Goal: Transaction & Acquisition: Purchase product/service

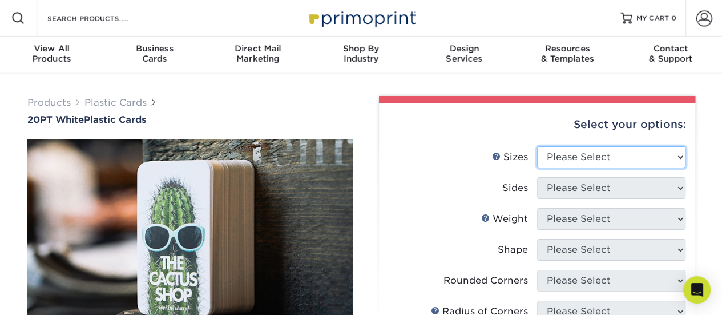
click at [666, 156] on select "Please Select 2" x 3.5" 2" x 8" 2.12" x 3.375" 2.5" x 2.5" 4.25" x 6"" at bounding box center [611, 157] width 148 height 22
select select "2.00x3.50"
click at [537, 146] on select "Please Select 2" x 3.5" 2" x 8" 2.12" x 3.375" 2.5" x 2.5" 4.25" x 6"" at bounding box center [611, 157] width 148 height 22
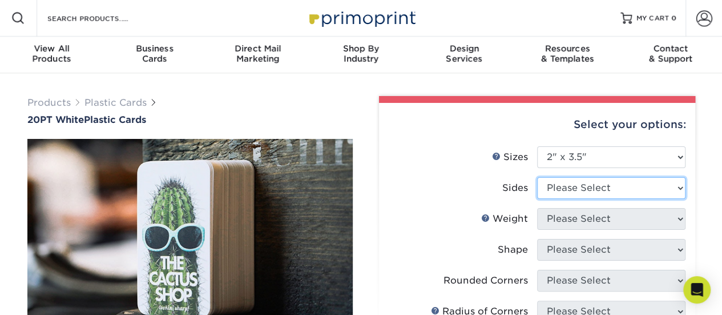
click at [645, 179] on select "Please Select Print Both Sides Print Front Only" at bounding box center [611, 188] width 148 height 22
select select "13abbda7-1d64-4f25-8bb2-c179b224825d"
click at [537, 177] on select "Please Select Print Both Sides Print Front Only" at bounding box center [611, 188] width 148 height 22
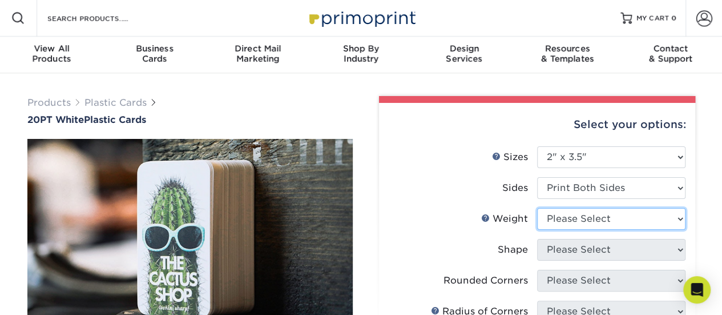
click at [624, 225] on select "Please Select 20PT White Plastic" at bounding box center [611, 219] width 148 height 22
select select "20PT White Plastic"
click at [537, 208] on select "Please Select 20PT White Plastic" at bounding box center [611, 219] width 148 height 22
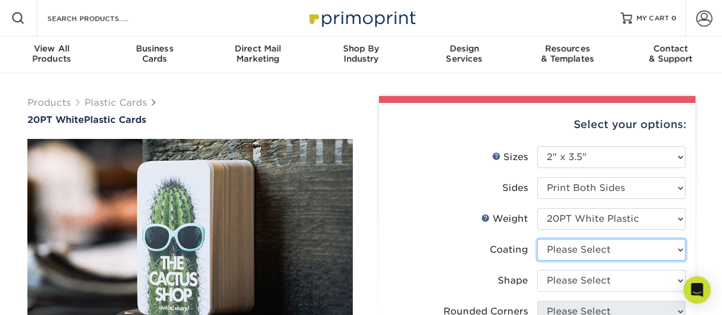
click at [621, 250] on select at bounding box center [611, 250] width 148 height 22
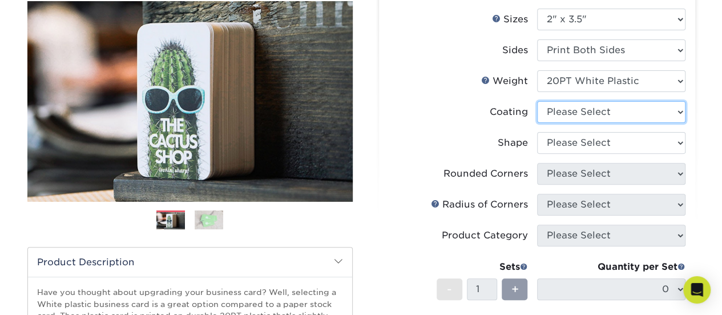
scroll to position [138, 0]
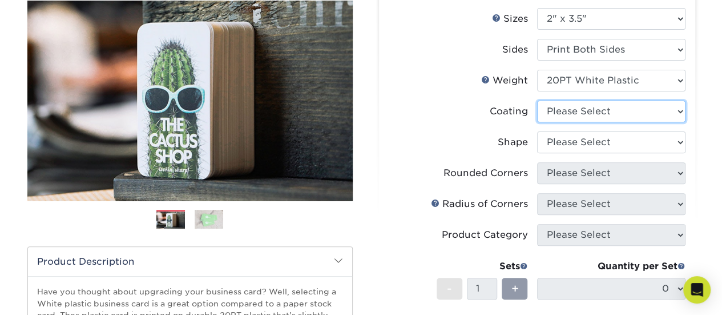
click at [674, 106] on select at bounding box center [611, 112] width 148 height 22
select select "3e7618de-abca-4bda-9f97-8b9129e913d8"
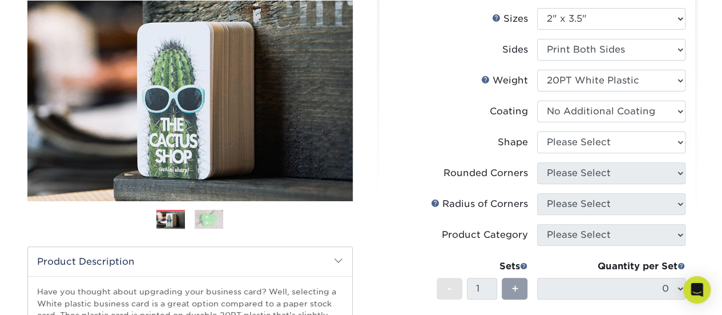
click at [537, 101] on select at bounding box center [611, 112] width 148 height 22
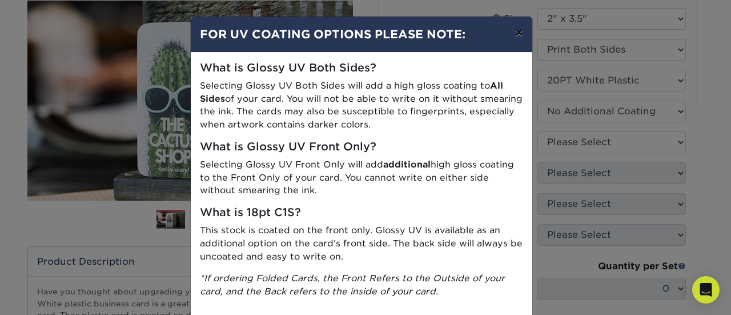
click at [511, 39] on button "×" at bounding box center [518, 33] width 26 height 32
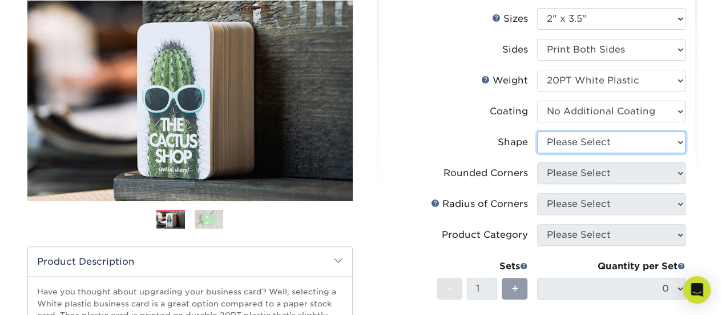
click at [586, 141] on select "Please Select Oval Standard" at bounding box center [611, 142] width 148 height 22
select select "standard"
click at [537, 131] on select "Please Select Oval Standard" at bounding box center [611, 142] width 148 height 22
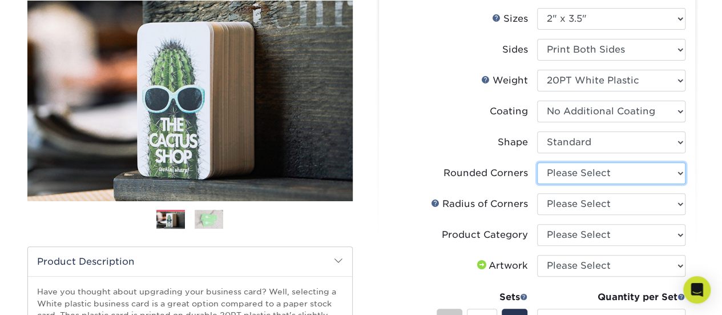
click at [616, 179] on select "Please Select Yes - Round 4 Corners" at bounding box center [611, 173] width 148 height 22
select select "7672df9e-0e0a-464d-8e1f-920c575e4da3"
click at [537, 162] on select "Please Select Yes - Round 4 Corners" at bounding box center [611, 173] width 148 height 22
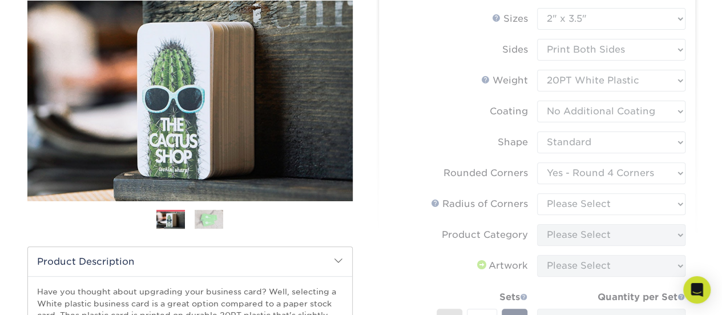
click at [609, 205] on form "Sizes Help Sizes Please Select 2" x 3.5" 2" x 8" 2.12" x 3.375" 2.5" x 2.5" 4.2…" at bounding box center [537, 213] width 298 height 411
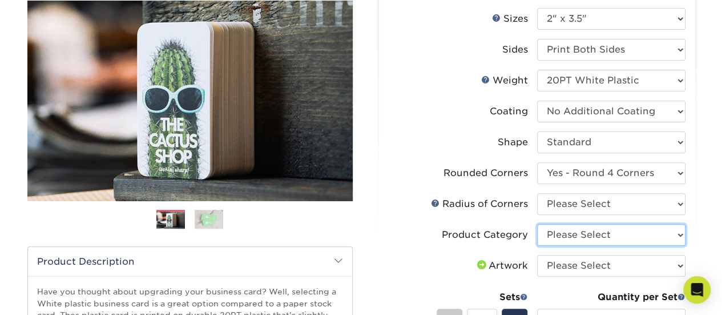
click at [677, 232] on select "Please Select Business Cards" at bounding box center [611, 235] width 148 height 22
select select "3b5148f1-0588-4f88-a218-97bcfdce65c1"
click at [537, 224] on select "Please Select Business Cards" at bounding box center [611, 235] width 148 height 22
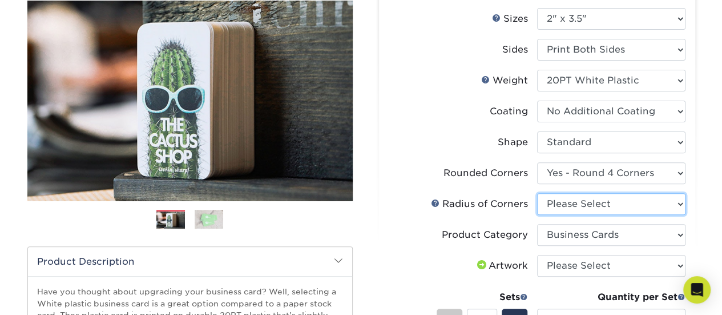
click at [658, 206] on select "Please Select Rounded 1/8" Rounded 1/4"" at bounding box center [611, 204] width 148 height 22
select select "589680c7-ee9a-431b-9d12-d7aeb1386a97"
click at [537, 193] on select "Please Select Rounded 1/8" Rounded 1/4"" at bounding box center [611, 204] width 148 height 22
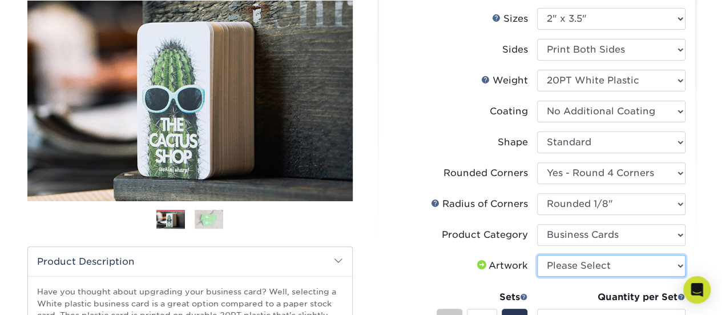
click at [632, 267] on select "Please Select I will upload files I need a design - $100" at bounding box center [611, 266] width 148 height 22
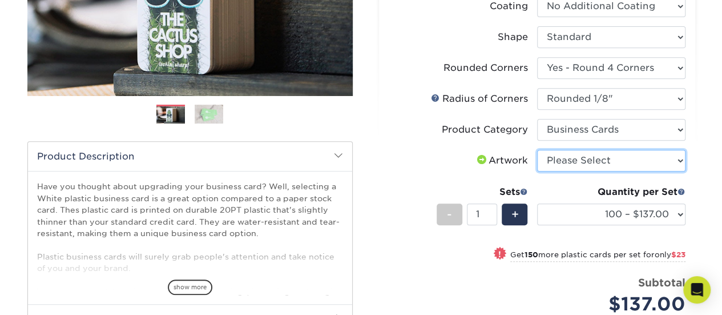
scroll to position [242, 0]
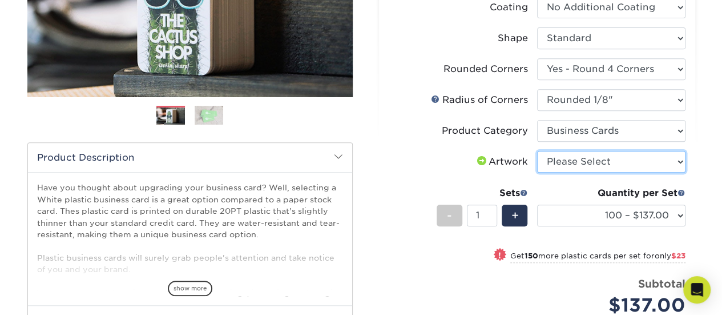
click at [638, 168] on select "Please Select I will upload files I need a design - $100" at bounding box center [611, 162] width 148 height 22
select select "upload"
click at [537, 151] on select "Please Select I will upload files I need a design - $100" at bounding box center [611, 162] width 148 height 22
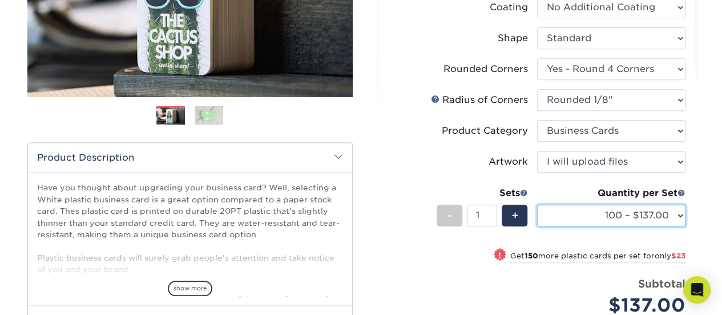
click at [678, 214] on select "100 – $137.00 250 – $160.00 500 – $195.00 1000 – $226.00 2500 – $540.00 5000 – …" at bounding box center [611, 215] width 148 height 22
click at [537, 204] on select "100 – $137.00 250 – $160.00 500 – $195.00 1000 – $226.00 2500 – $540.00 5000 – …" at bounding box center [611, 215] width 148 height 22
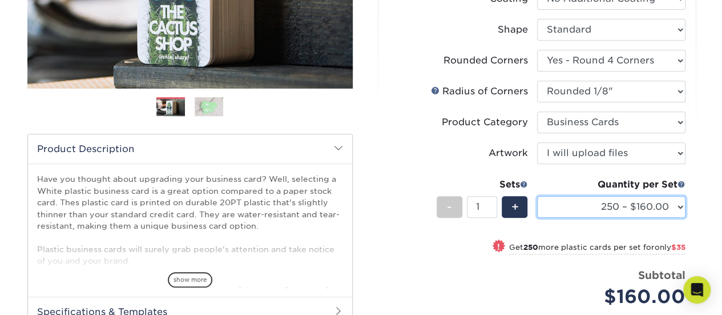
scroll to position [252, 0]
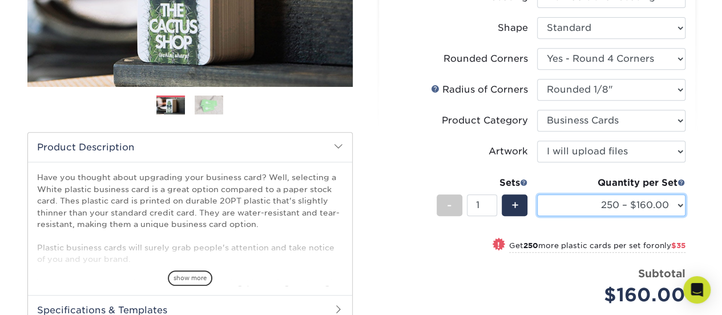
click at [677, 203] on select "100 – $137.00 250 – $160.00 500 – $195.00 1000 – $226.00 2500 – $540.00 5000 – …" at bounding box center [611, 205] width 148 height 22
select select "500 – $195.00"
click at [537, 194] on select "100 – $137.00 250 – $160.00 500 – $195.00 1000 – $226.00 2500 – $540.00 5000 – …" at bounding box center [611, 205] width 148 height 22
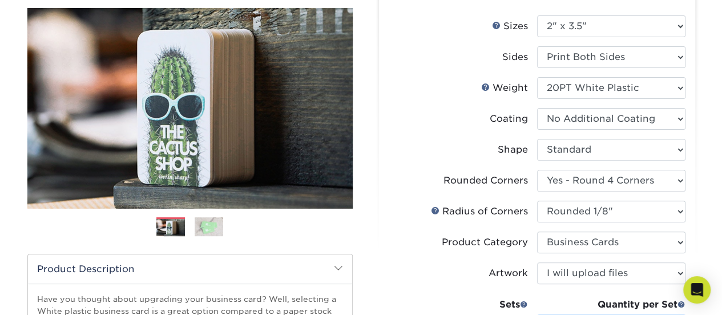
scroll to position [130, 0]
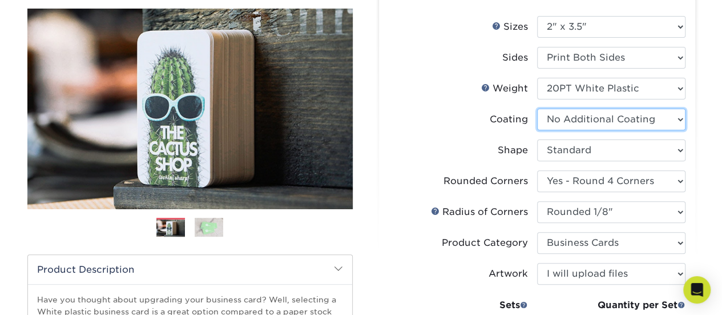
click at [671, 116] on select at bounding box center [611, 120] width 148 height 22
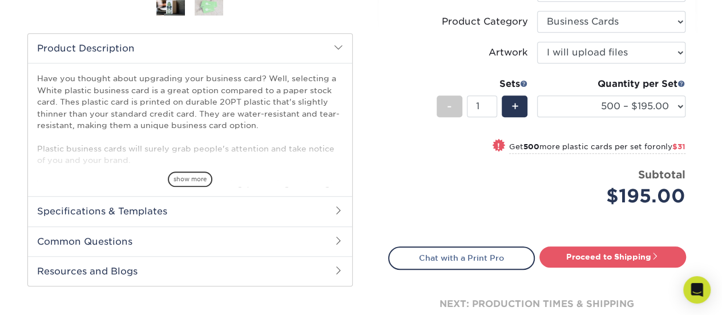
scroll to position [352, 0]
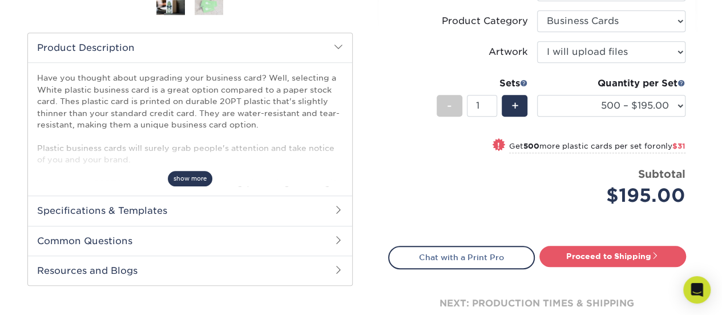
click at [195, 179] on span "show more" at bounding box center [190, 178] width 45 height 15
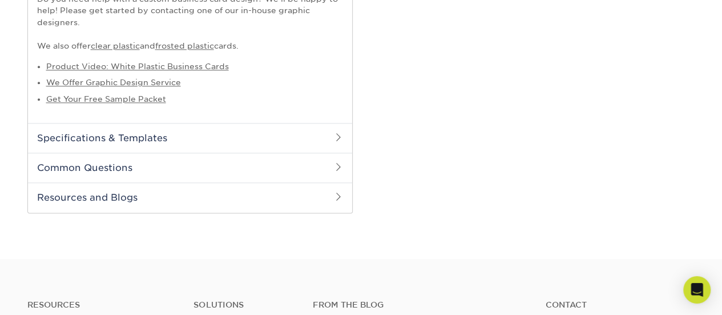
scroll to position [700, 0]
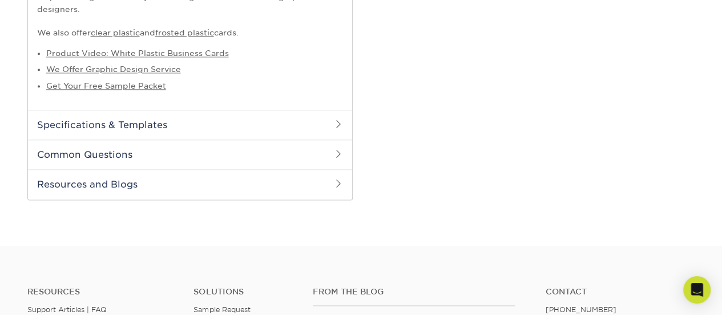
click at [339, 120] on span at bounding box center [338, 123] width 9 height 9
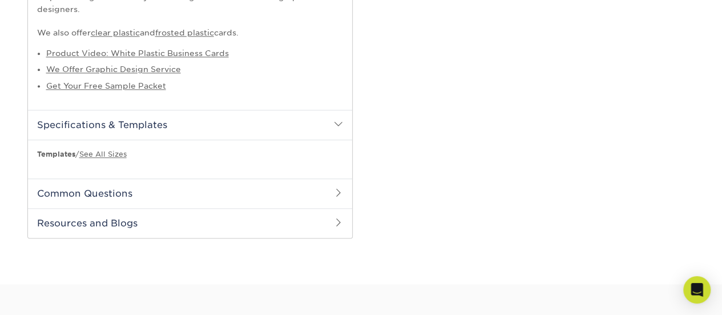
click at [338, 194] on span at bounding box center [338, 192] width 9 height 9
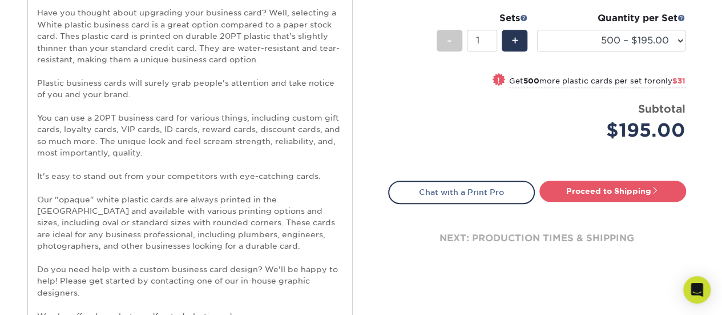
scroll to position [416, 0]
click at [629, 192] on link "Proceed to Shipping" at bounding box center [613, 191] width 147 height 21
type input "Set 1"
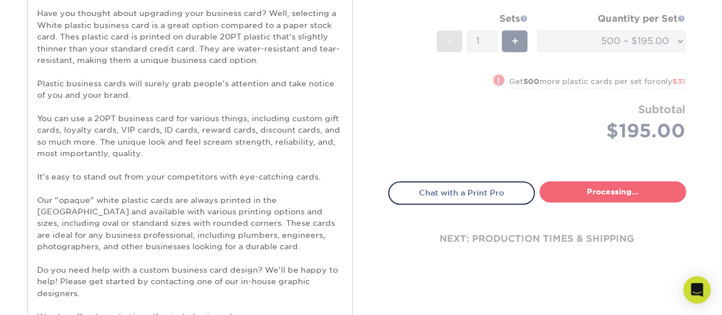
select select "a4e4f50f-87bc-4f0d-8b4f-3aba995cc4de"
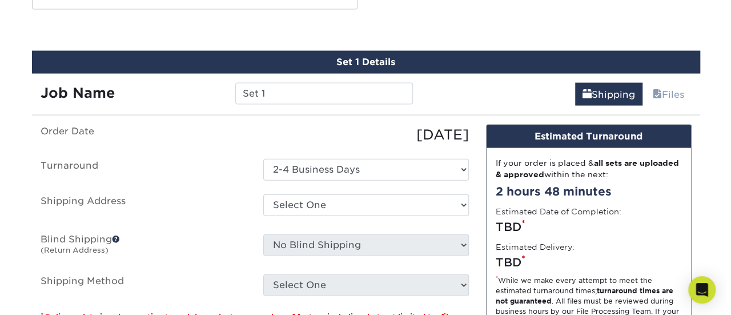
scroll to position [1217, 0]
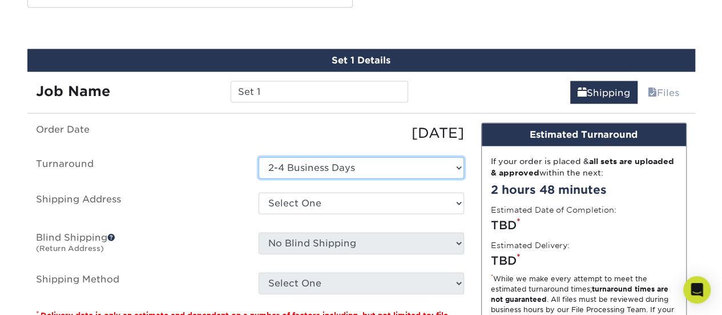
click at [391, 163] on select "Select One 2-4 Business Days" at bounding box center [362, 168] width 206 height 22
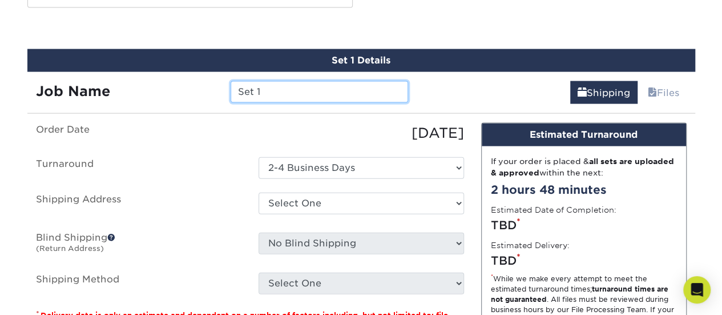
click at [324, 89] on input "Set 1" at bounding box center [320, 92] width 178 height 22
type input "S"
type input "MarineMax FLIBS Cards"
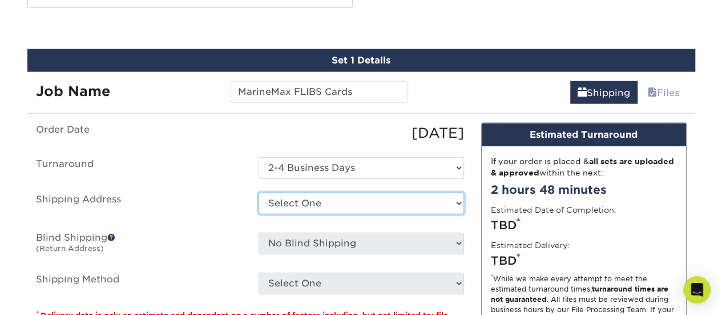
click at [326, 204] on select "Select One + Add New Address - Login" at bounding box center [362, 203] width 206 height 22
select select "newaddress"
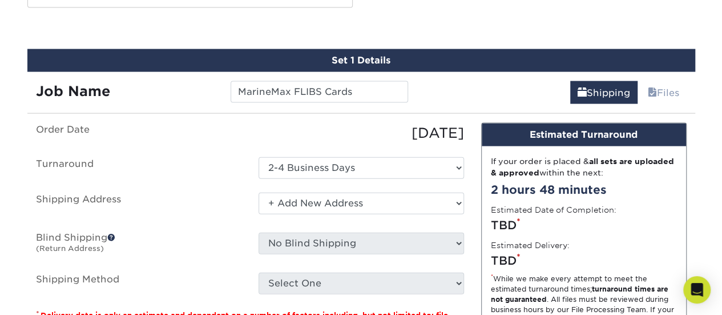
click at [259, 192] on select "Select One + Add New Address - Login" at bounding box center [362, 203] width 206 height 22
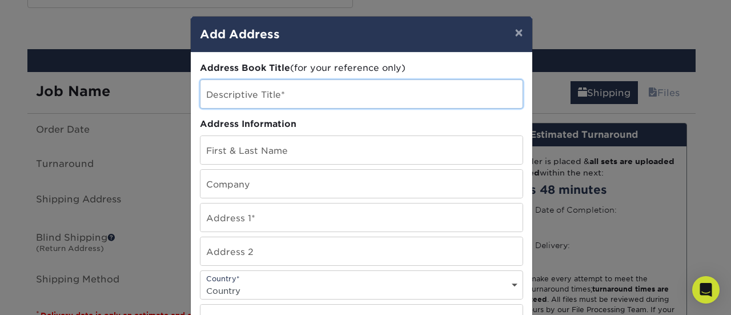
click at [315, 94] on input "text" at bounding box center [361, 94] width 322 height 28
type input "MarineMax, Inc."
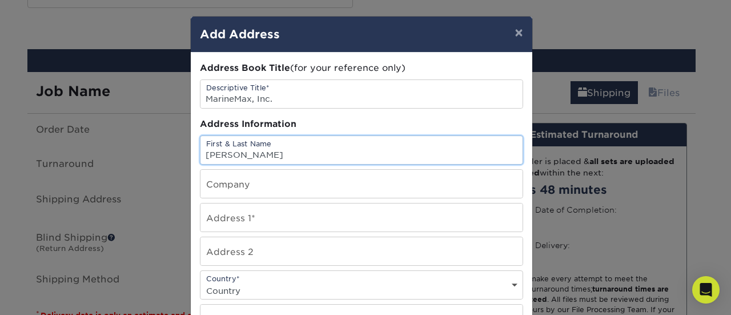
type input "Mirtha Collin"
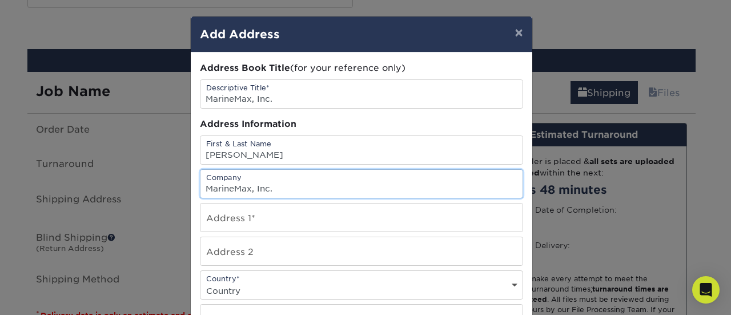
type input "MarineMax, Inc."
click at [266, 212] on input "text" at bounding box center [361, 217] width 322 height 28
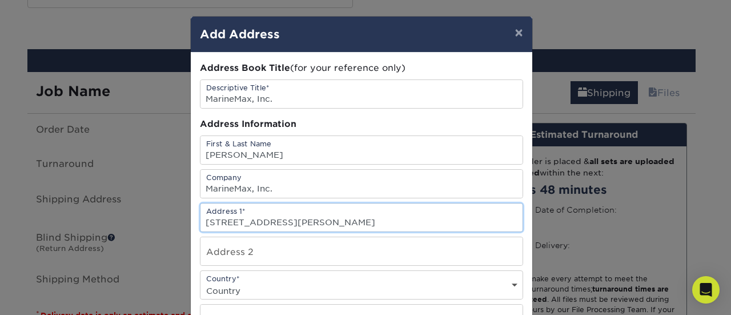
type input "501 Brooker Creek Drive"
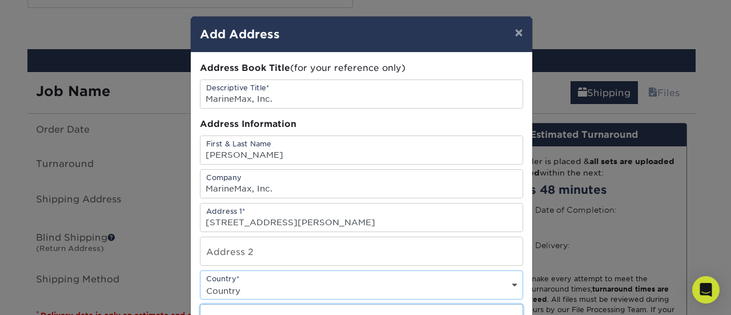
scroll to position [14, 0]
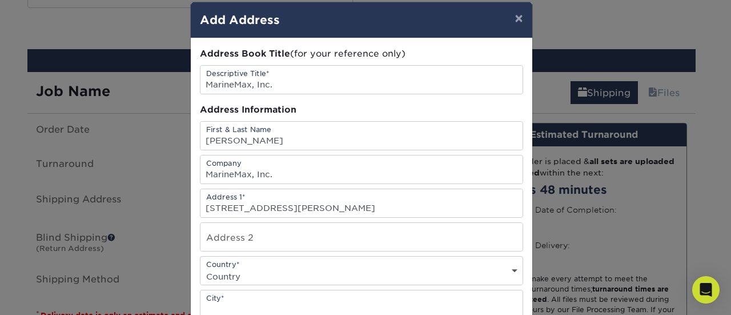
click at [343, 268] on select "Country United States Canada ----------------------------- Afghanistan Albania …" at bounding box center [361, 276] width 322 height 17
select select "US"
click at [200, 268] on select "Country United States Canada ----------------------------- Afghanistan Albania …" at bounding box center [361, 276] width 322 height 17
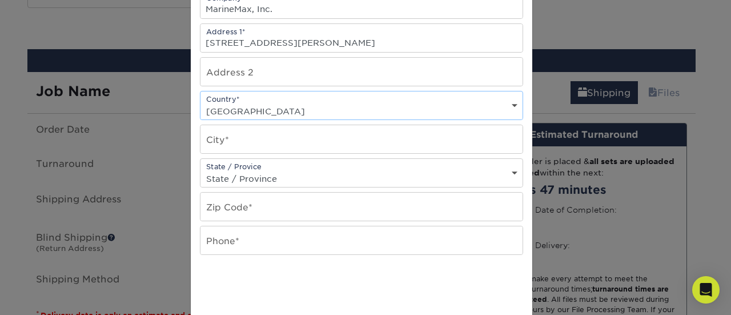
scroll to position [180, 0]
click at [316, 135] on input "text" at bounding box center [361, 138] width 322 height 28
type input "Oldsmar"
click at [301, 174] on select "State / Province Alabama Alaska Arizona Arkansas California Colorado Connecticu…" at bounding box center [361, 178] width 322 height 17
select select "FL"
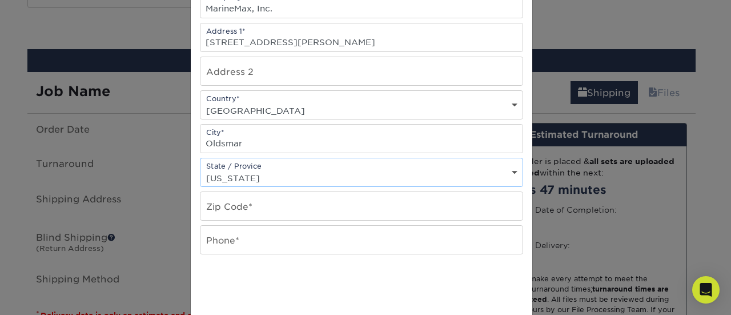
click at [200, 170] on select "State / Province Alabama Alaska Arizona Arkansas California Colorado Connecticu…" at bounding box center [361, 178] width 322 height 17
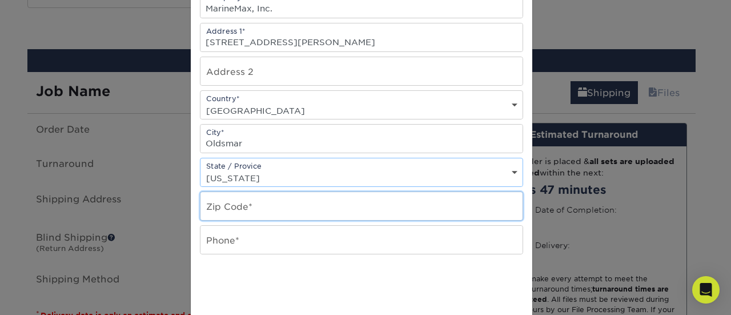
click at [243, 203] on input "text" at bounding box center [361, 206] width 322 height 28
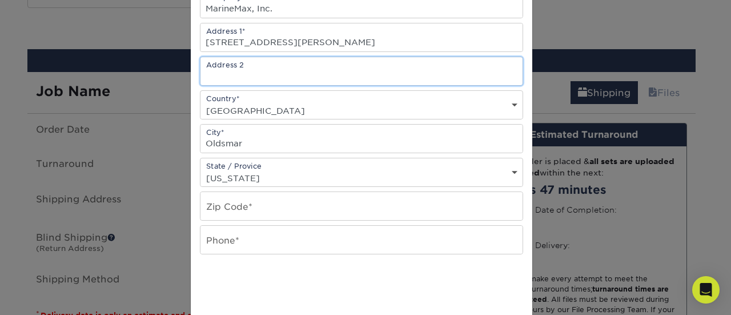
click at [255, 66] on input "text" at bounding box center [361, 71] width 322 height 28
type input "3rd Floor"
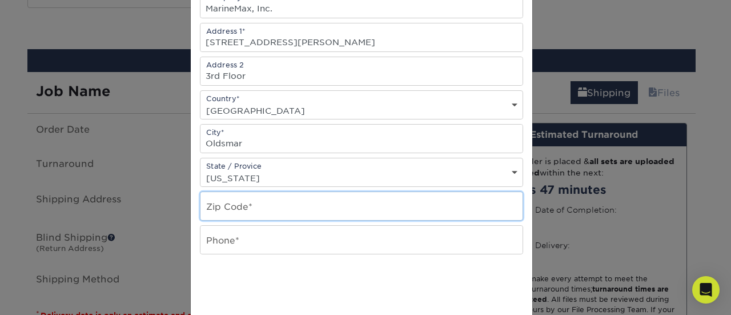
click at [232, 202] on input "text" at bounding box center [361, 206] width 322 height 28
type input "34677"
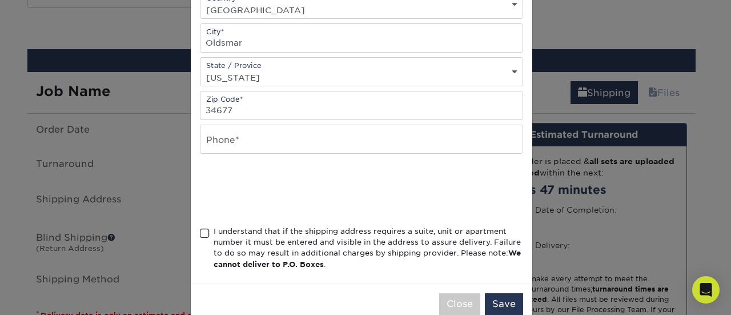
scroll to position [301, 0]
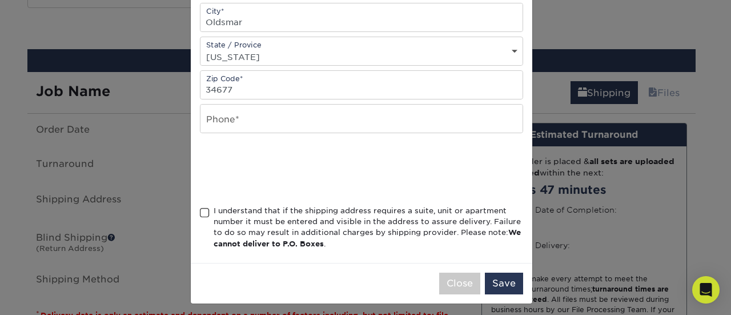
click at [204, 210] on span at bounding box center [205, 212] width 10 height 11
click at [0, 0] on input "I understand that if the shipping address requires a suite, unit or apartment n…" at bounding box center [0, 0] width 0 height 0
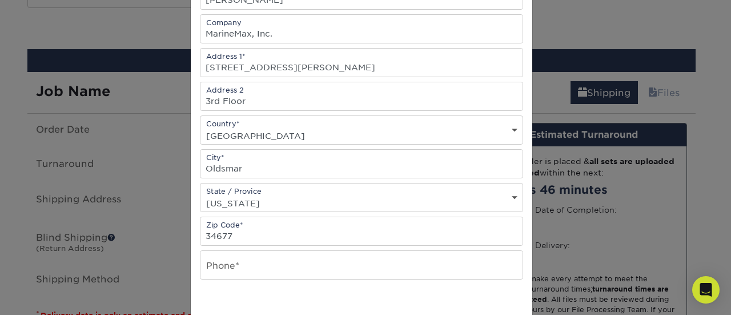
scroll to position [155, 0]
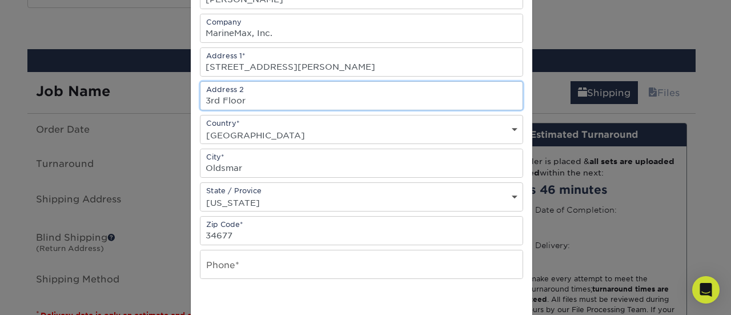
click at [307, 105] on input "3rd Floor" at bounding box center [361, 96] width 322 height 28
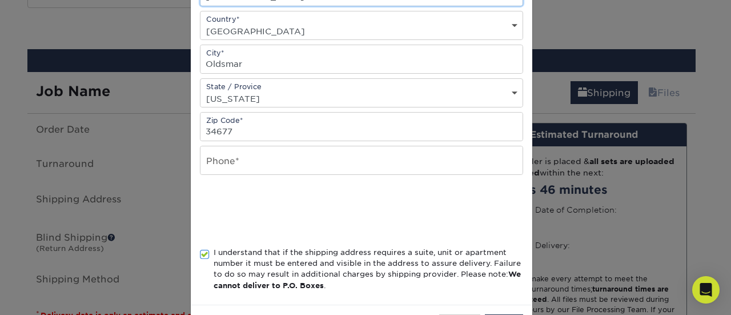
scroll to position [301, 0]
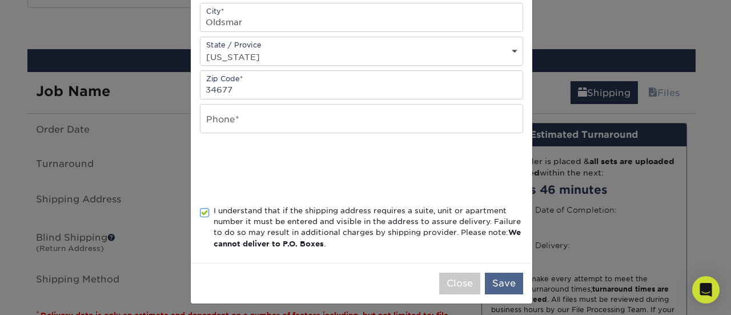
type input "3rd Floor Building A"
click at [498, 275] on button "Save" at bounding box center [504, 283] width 38 height 22
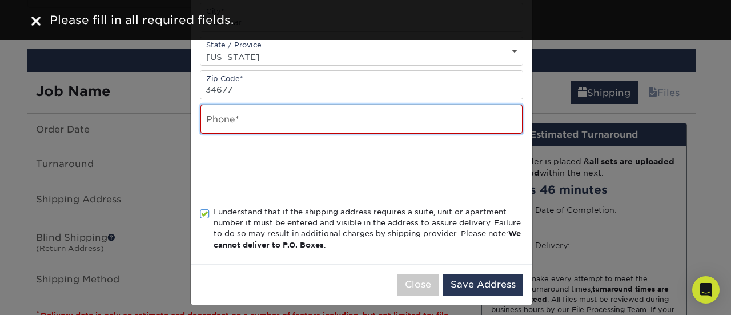
click at [367, 123] on input "text" at bounding box center [361, 119] width 322 height 29
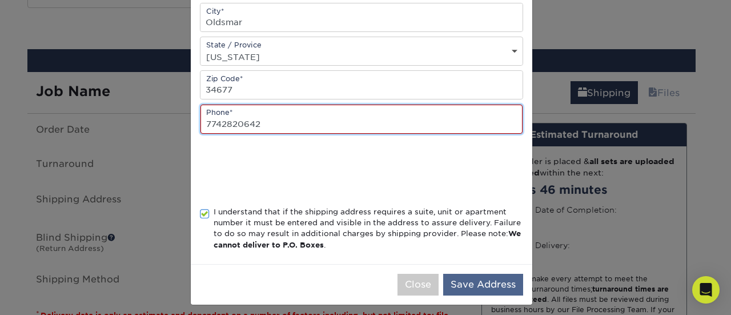
type input "7742820642"
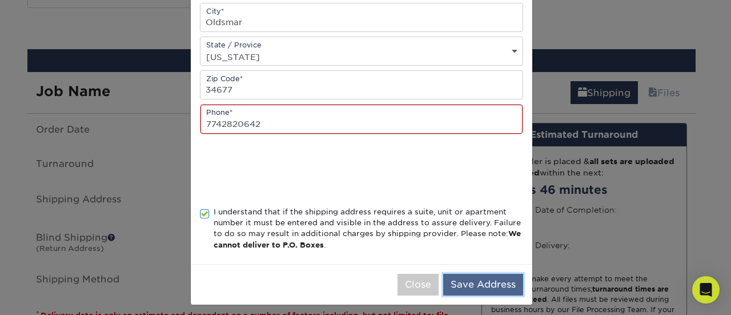
click at [487, 282] on button "Save Address" at bounding box center [483, 285] width 80 height 22
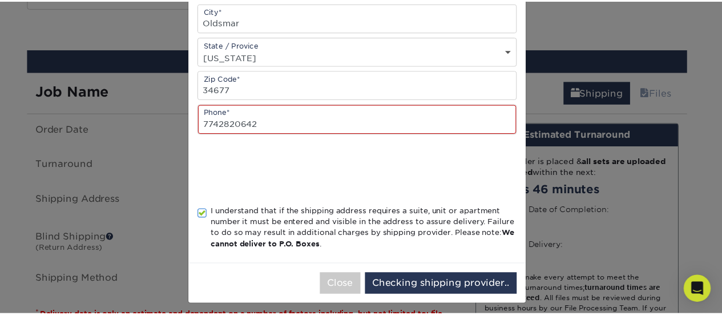
scroll to position [0, 0]
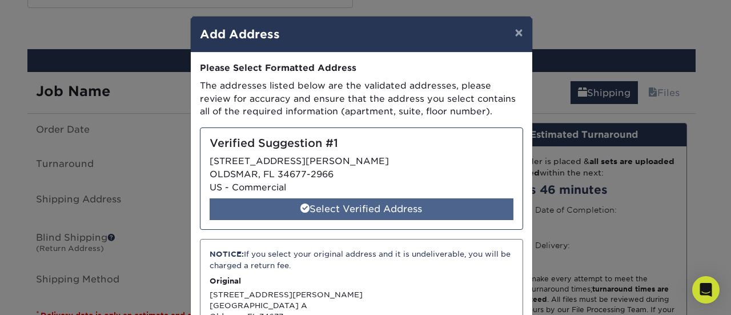
click at [393, 210] on div "Select Verified Address" at bounding box center [362, 209] width 304 height 22
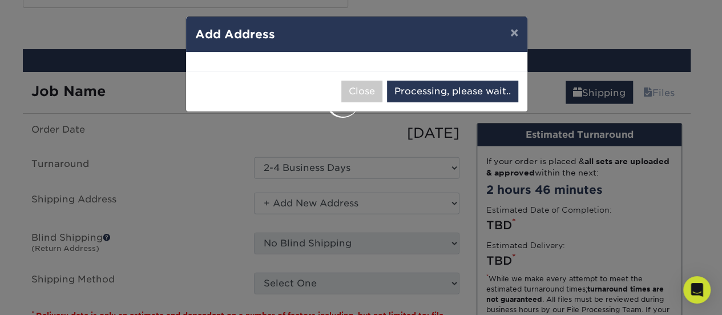
select select "286938"
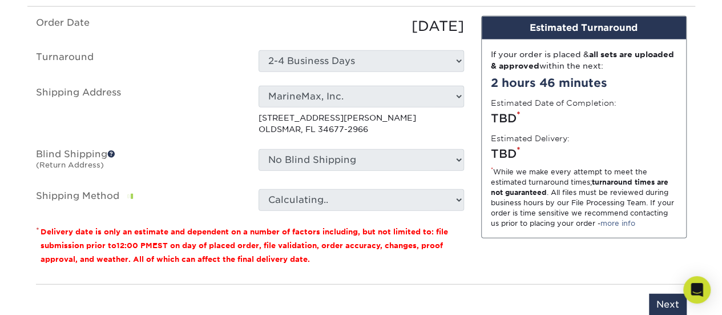
scroll to position [1326, 0]
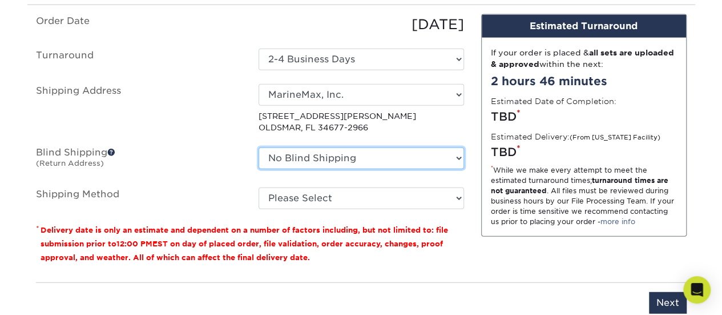
click at [427, 160] on select "No Blind Shipping + Add New Address" at bounding box center [362, 158] width 206 height 22
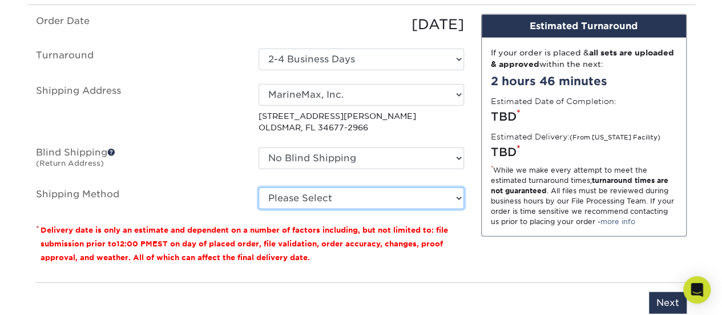
click at [419, 192] on select "Please Select Ground Shipping (+$8.96) 3 Day Shipping Service (+$14.21) 2 Day A…" at bounding box center [362, 198] width 206 height 22
select select "03"
click at [259, 187] on select "Please Select Ground Shipping (+$8.96) 3 Day Shipping Service (+$14.21) 2 Day A…" at bounding box center [362, 198] width 206 height 22
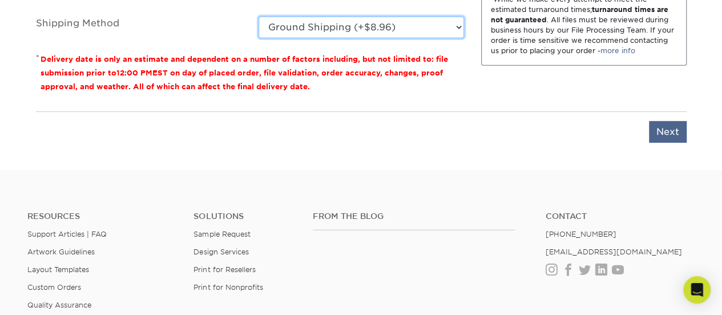
scroll to position [1497, 0]
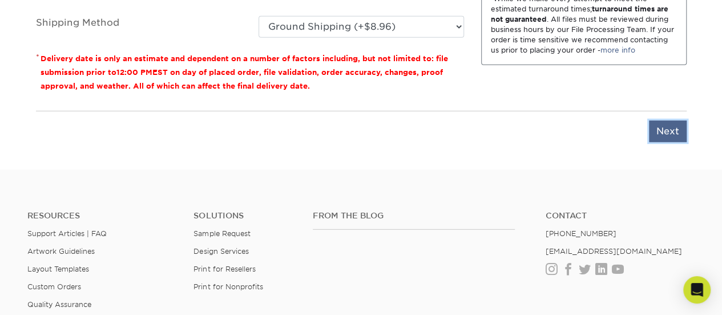
click at [666, 127] on input "Next" at bounding box center [668, 131] width 38 height 22
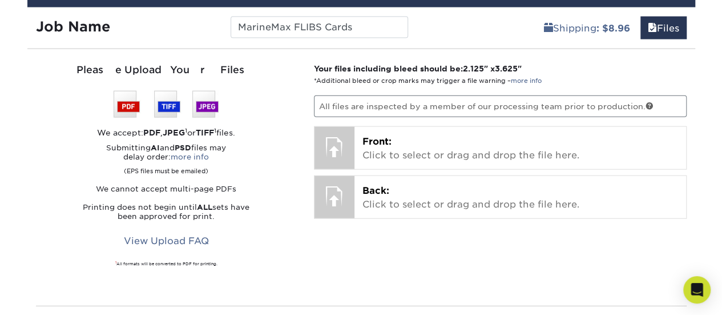
scroll to position [1281, 0]
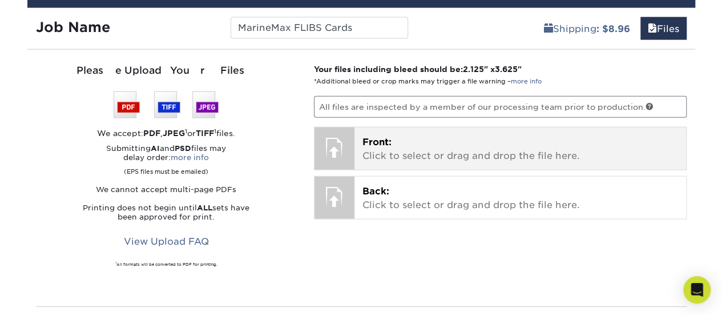
click at [537, 149] on p "Front: Click to select or drag and drop the file here." at bounding box center [521, 148] width 316 height 27
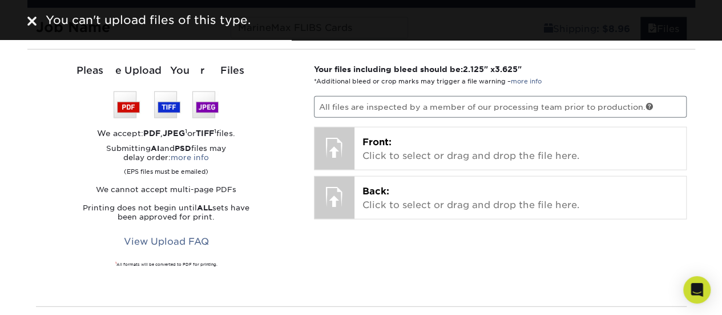
click at [440, 264] on div "Your files including bleed should be: 2.125 " x 3.625 " *Additional bleed or cr…" at bounding box center [501, 177] width 390 height 229
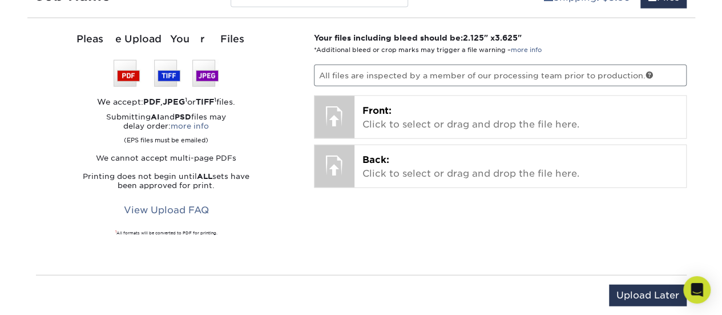
scroll to position [1312, 0]
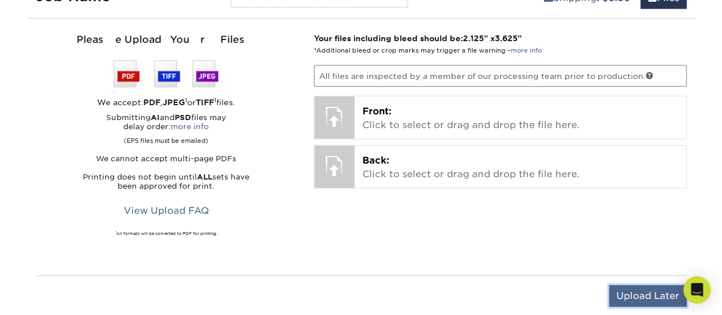
click at [634, 292] on input "Upload Later" at bounding box center [648, 296] width 78 height 22
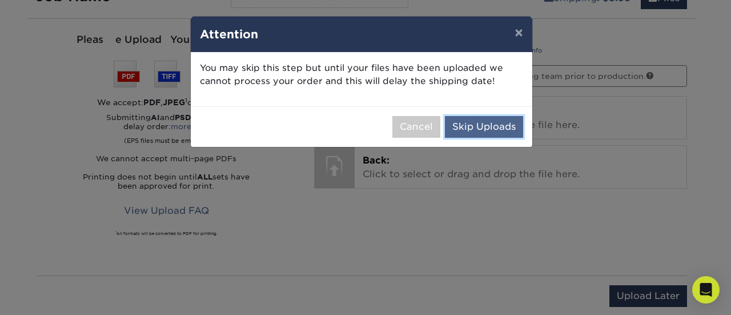
click at [507, 128] on button "Skip Uploads" at bounding box center [484, 127] width 78 height 22
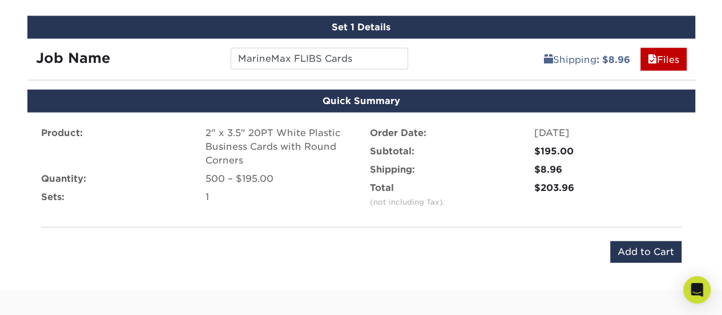
scroll to position [1251, 0]
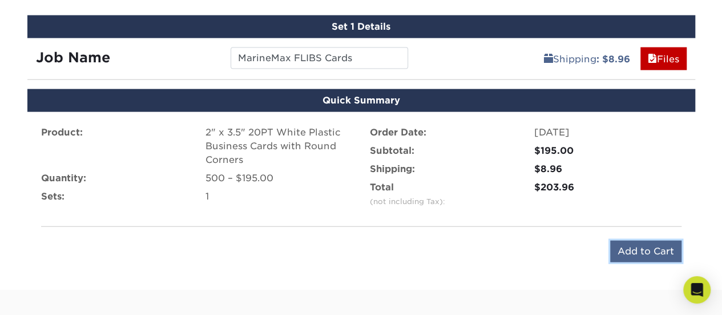
click at [628, 250] on input "Add to Cart" at bounding box center [645, 251] width 71 height 22
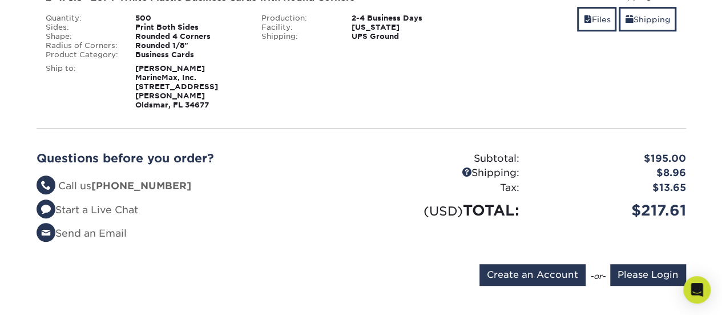
scroll to position [218, 0]
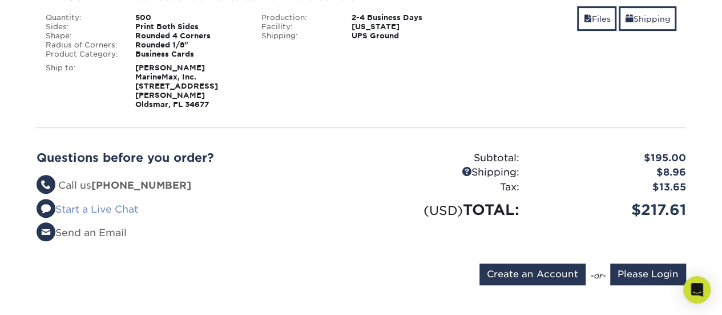
click at [47, 205] on span at bounding box center [46, 208] width 19 height 19
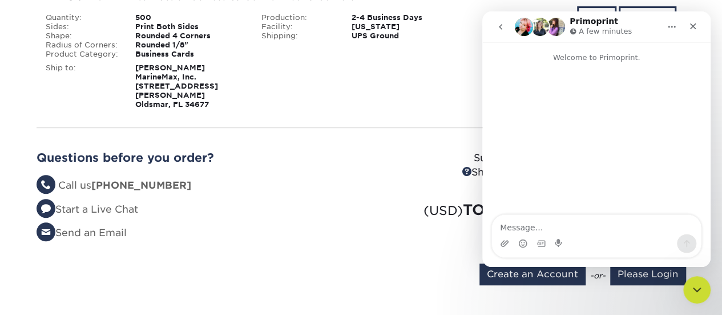
scroll to position [0, 0]
click at [584, 231] on textarea "Message…" at bounding box center [596, 224] width 209 height 19
type textarea "Hi I am about to place an order"
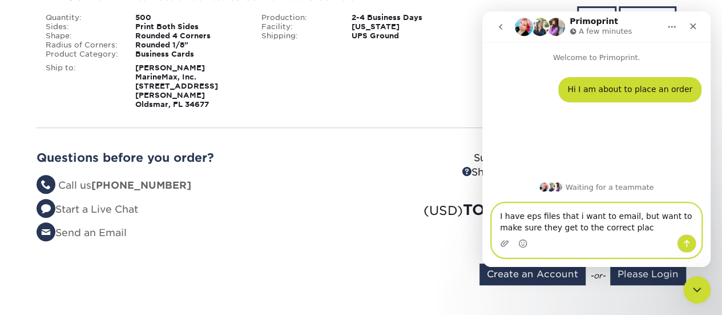
type textarea "I have eps files that i want to email, but want to make sure they get to the co…"
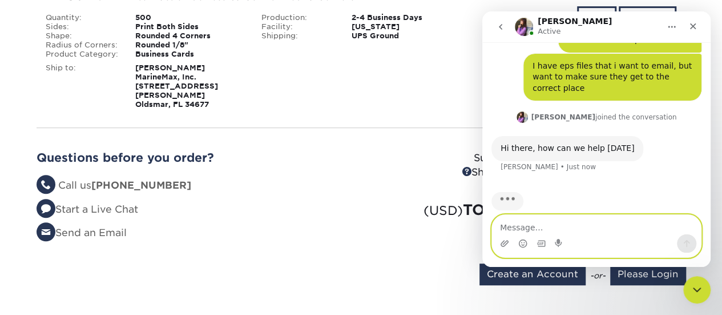
scroll to position [52, 0]
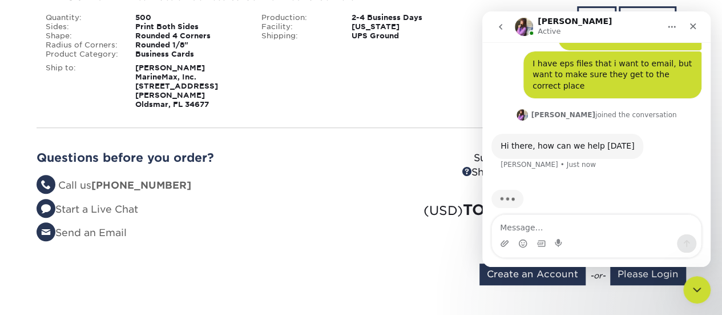
drag, startPoint x: 616, startPoint y: 15, endPoint x: 432, endPoint y: 70, distance: 191.9
drag, startPoint x: 915, startPoint y: 82, endPoint x: 649, endPoint y: 27, distance: 271.1
click at [649, 27] on div "Erica Active" at bounding box center [587, 27] width 145 height 20
click at [673, 29] on icon "Home" at bounding box center [672, 26] width 9 height 9
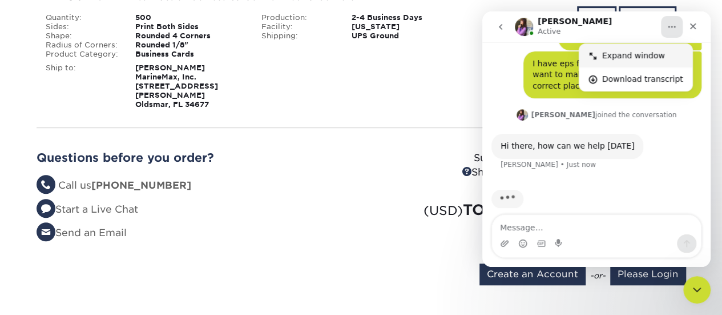
click at [631, 59] on div "Expand window" at bounding box center [642, 56] width 81 height 12
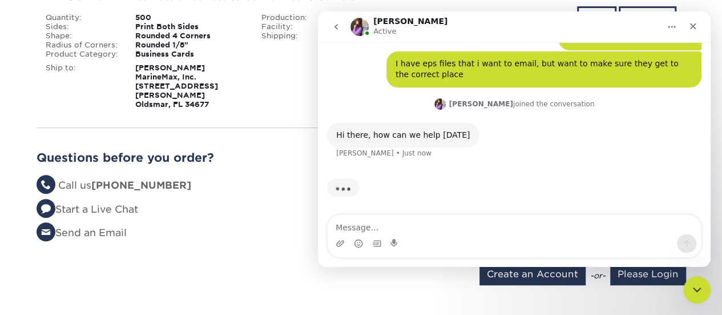
drag, startPoint x: 642, startPoint y: 14, endPoint x: 485, endPoint y: 17, distance: 157.1
click at [485, 17] on nav "Erica Active" at bounding box center [514, 26] width 393 height 31
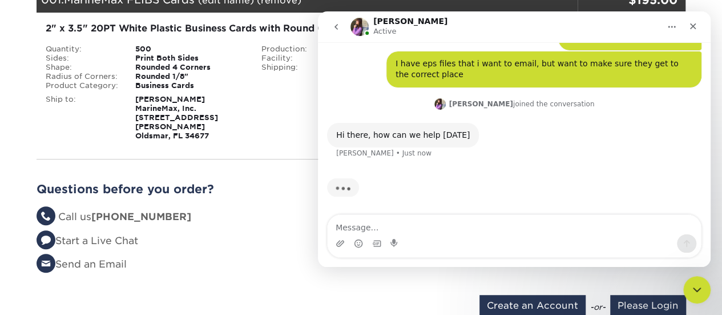
scroll to position [187, 0]
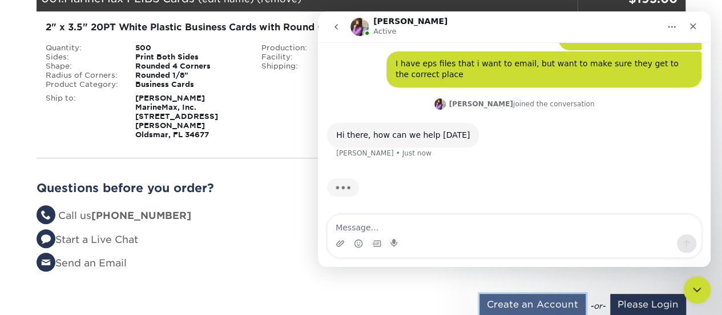
click at [539, 294] on input "Create an Account" at bounding box center [533, 305] width 106 height 22
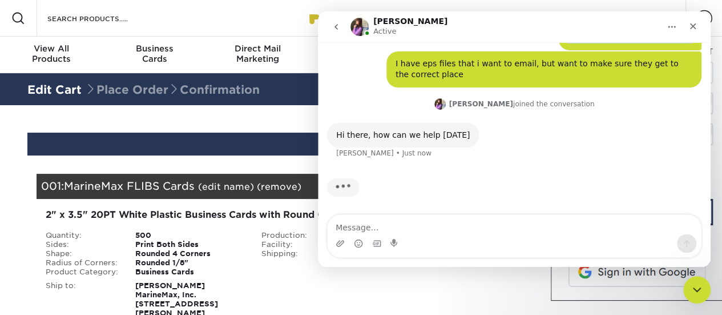
scroll to position [42, 0]
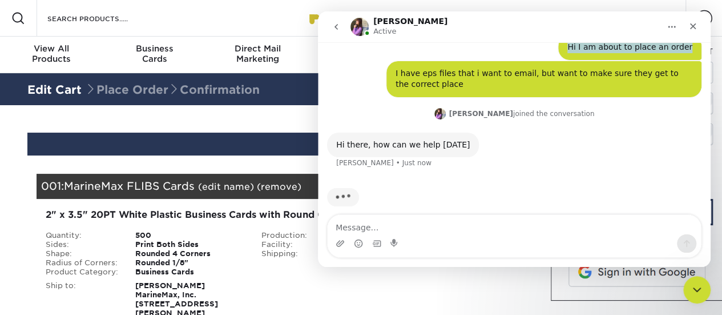
drag, startPoint x: 605, startPoint y: 29, endPoint x: 578, endPoint y: 128, distance: 102.2
click at [578, 128] on div "Erica Active Welcome to Primoprint. Hi I am about to place an order • 1m ago I …" at bounding box center [514, 138] width 393 height 255
click at [673, 26] on icon "Home" at bounding box center [672, 27] width 7 height 2
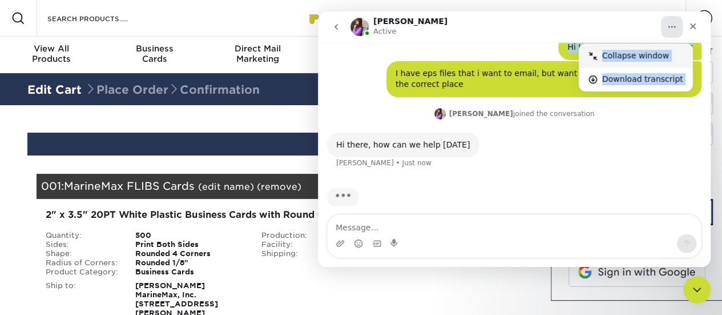
click at [649, 51] on div "Collapse window" at bounding box center [642, 56] width 81 height 12
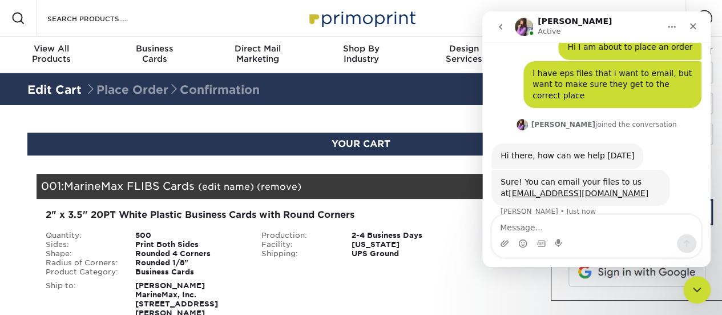
scroll to position [45, 0]
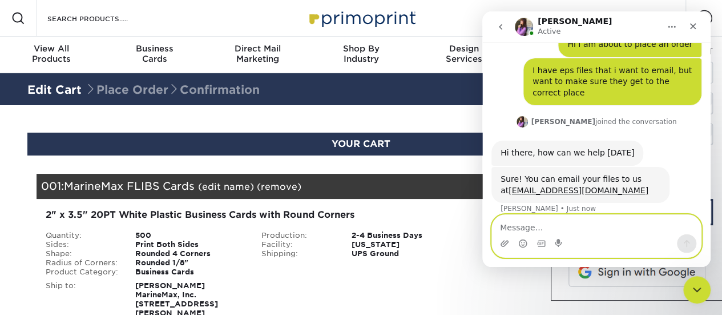
click at [598, 228] on textarea "Message…" at bounding box center [596, 224] width 209 height 19
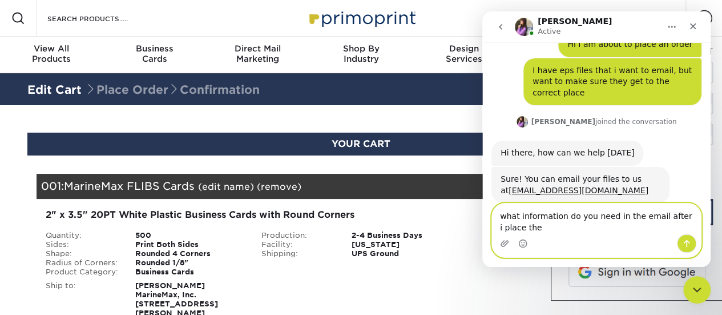
scroll to position [57, 0]
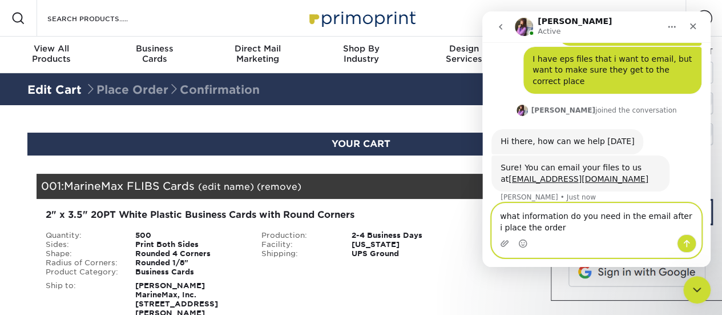
type textarea "what information do you need in the email after i place the order"
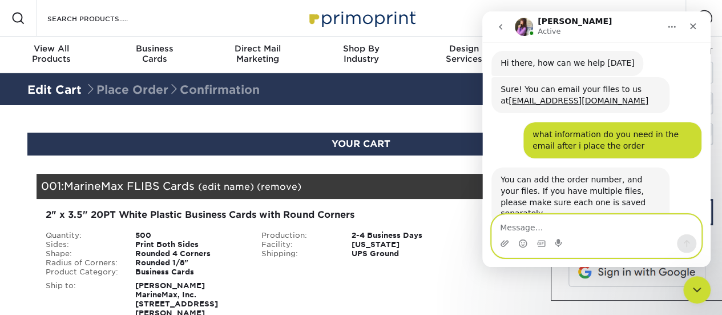
scroll to position [147, 0]
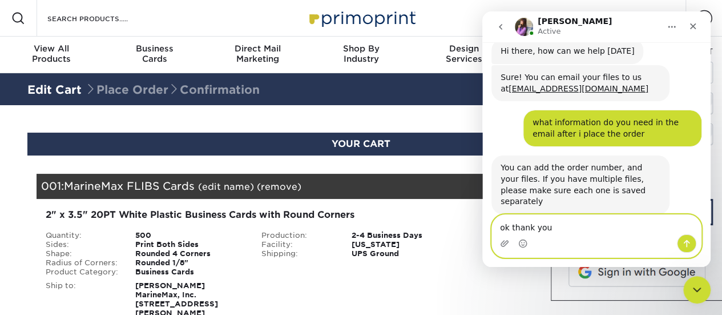
type textarea "ok thank you"
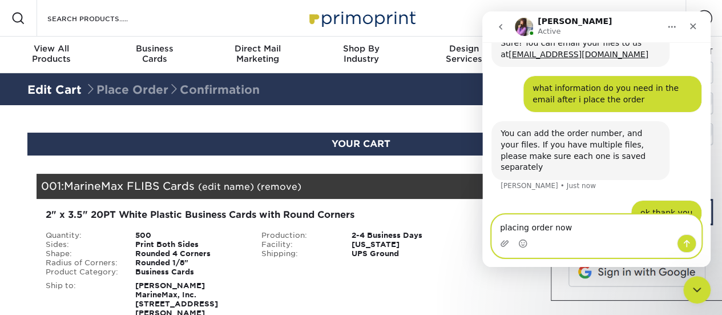
type textarea "placing order now"
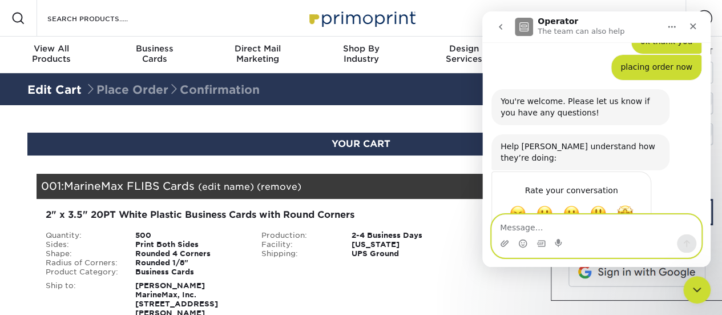
scroll to position [343, 0]
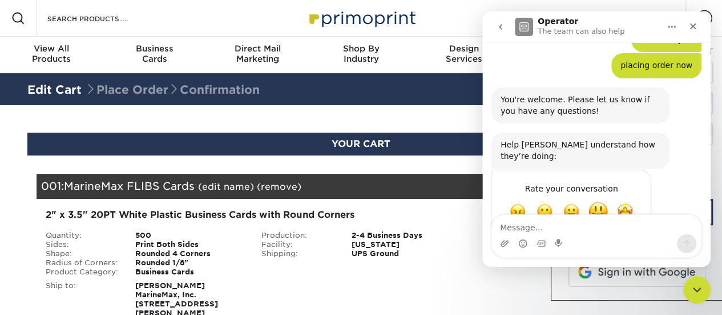
click at [607, 201] on span "Great" at bounding box center [598, 211] width 21 height 21
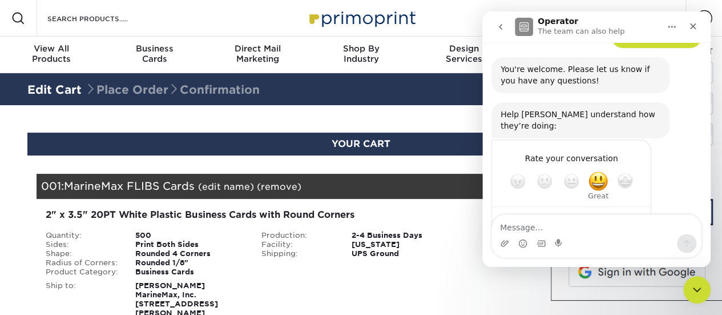
scroll to position [373, 0]
click at [695, 30] on icon "Close" at bounding box center [693, 26] width 9 height 9
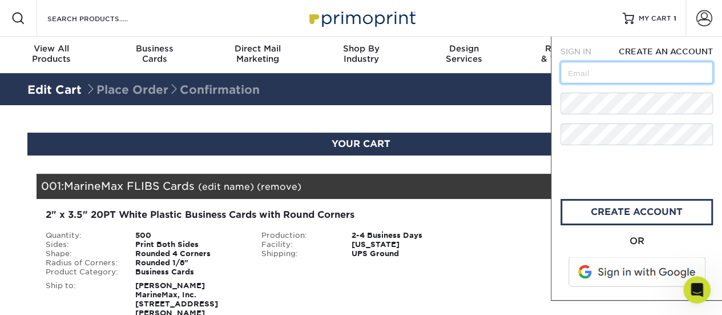
click at [629, 77] on input "text" at bounding box center [637, 73] width 152 height 22
type input "[PERSON_NAME][EMAIL_ADDRESS][PERSON_NAME][DOMAIN_NAME]"
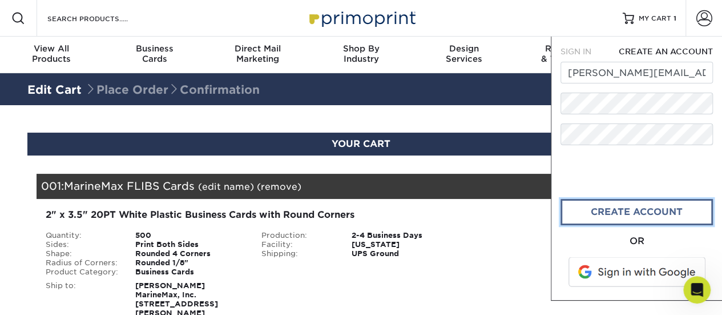
click at [640, 214] on link "create account" at bounding box center [637, 212] width 152 height 26
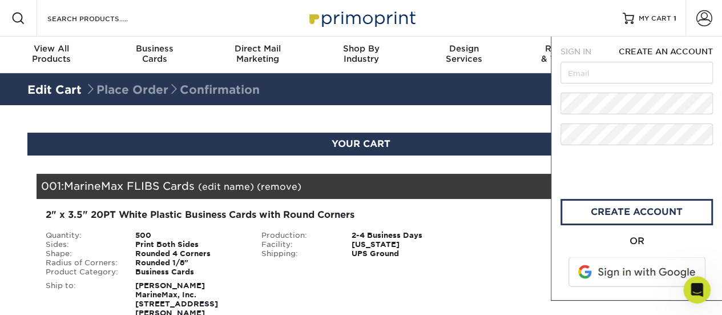
click at [509, 280] on div "Shipping: $8.96 Discount: - $0.00 Files Shipping" at bounding box center [577, 267] width 216 height 119
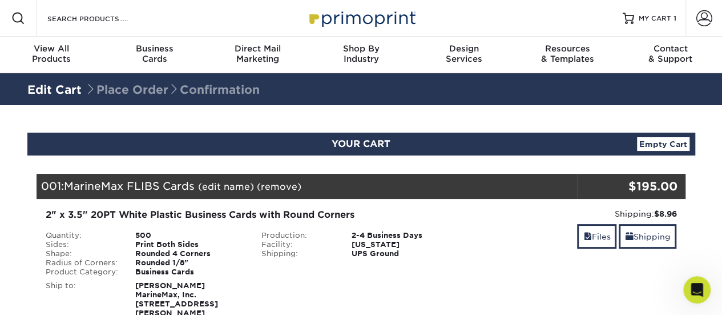
click at [512, 219] on div "Shipping: $8.96 Discount: - $0.00 Files Shipping" at bounding box center [577, 267] width 216 height 119
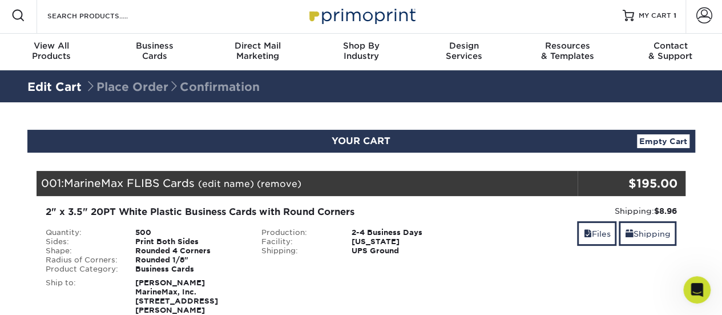
scroll to position [3, 0]
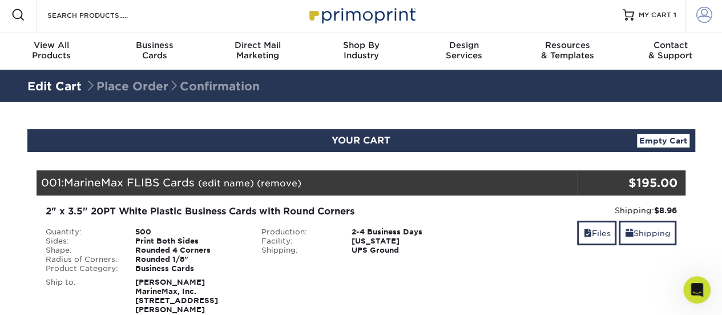
click at [703, 18] on span at bounding box center [705, 15] width 16 height 16
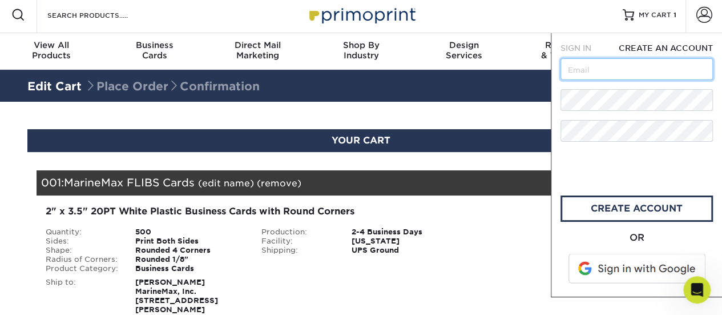
click at [640, 69] on input "text" at bounding box center [637, 69] width 152 height 22
type input "mirtha.collin@marinemax.com"
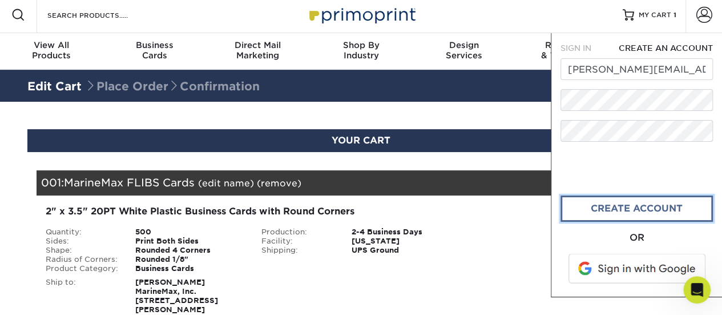
click at [625, 215] on link "CREATE ACCOUNT" at bounding box center [637, 208] width 152 height 26
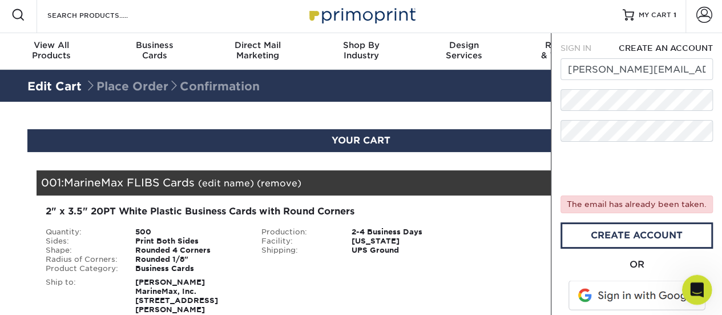
click at [696, 289] on icon "Open Intercom Messenger" at bounding box center [696, 287] width 8 height 9
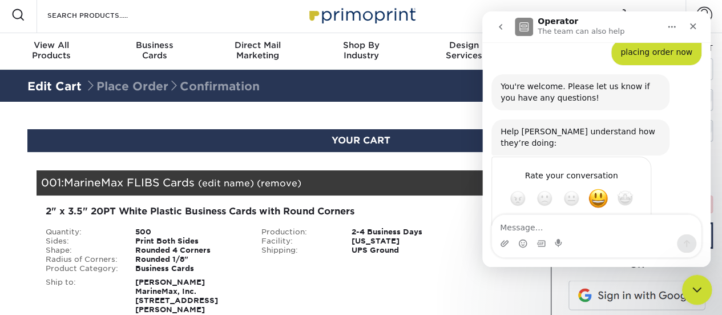
scroll to position [373, 0]
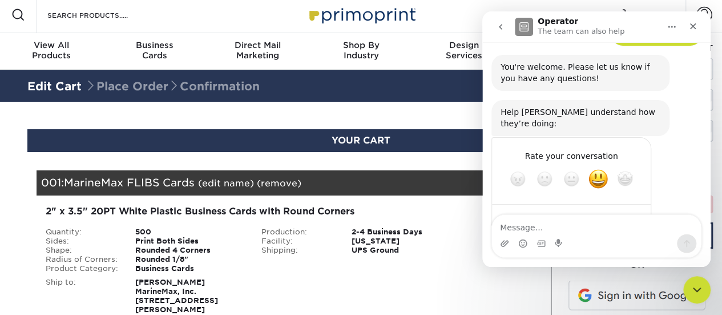
click at [633, 223] on textarea "Message…" at bounding box center [596, 224] width 209 height 19
click at [694, 27] on icon "Close" at bounding box center [693, 26] width 6 height 6
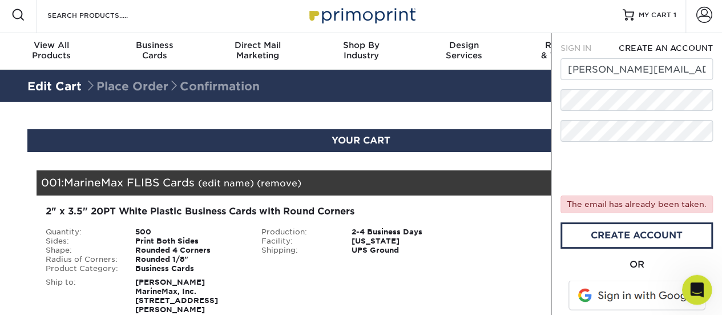
click at [692, 281] on icon "Open Intercom Messenger" at bounding box center [695, 288] width 19 height 19
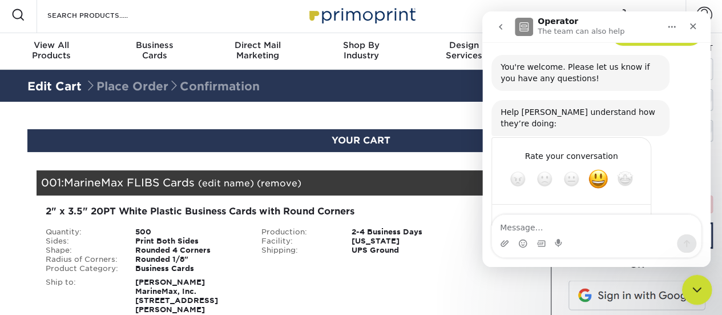
click at [692, 281] on icon "Close Intercom Messenger" at bounding box center [696, 288] width 14 height 14
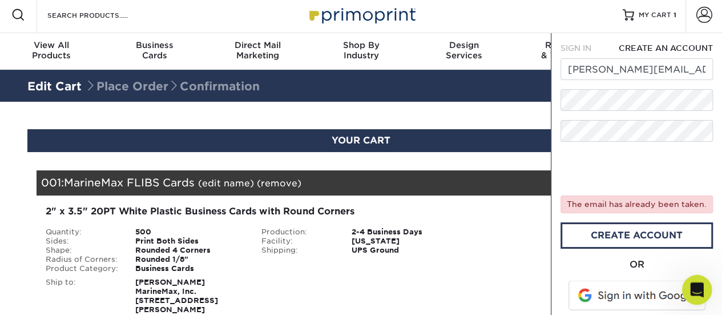
click at [692, 281] on icon "Open Intercom Messenger" at bounding box center [695, 288] width 19 height 19
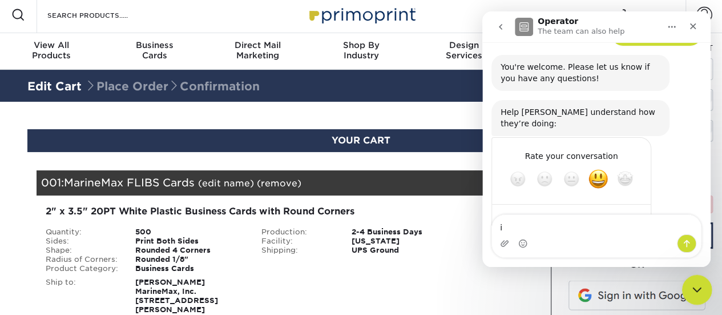
type textarea "i"
type textarea "Hello you still there"
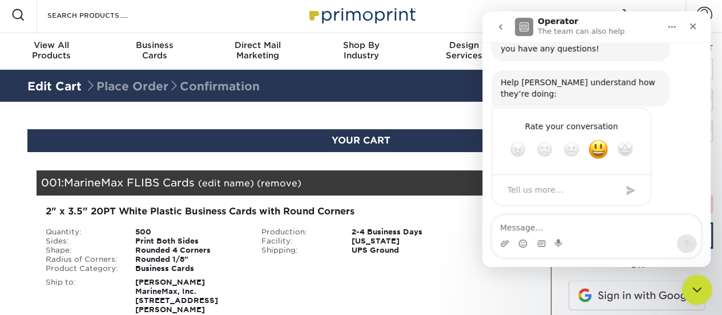
scroll to position [408, 0]
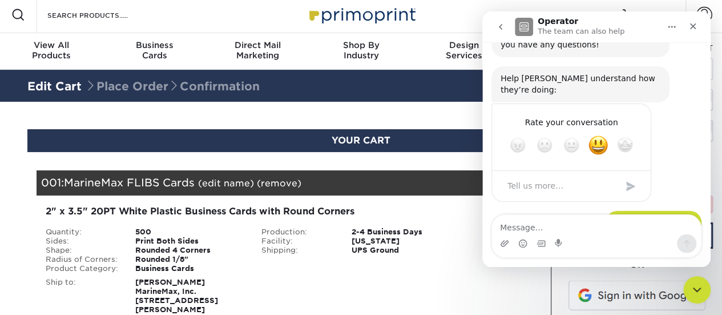
click at [504, 23] on icon "go back" at bounding box center [500, 26] width 9 height 9
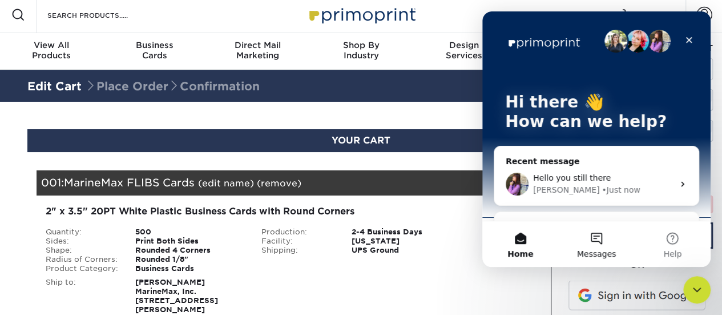
click at [608, 244] on button "Messages" at bounding box center [596, 244] width 76 height 46
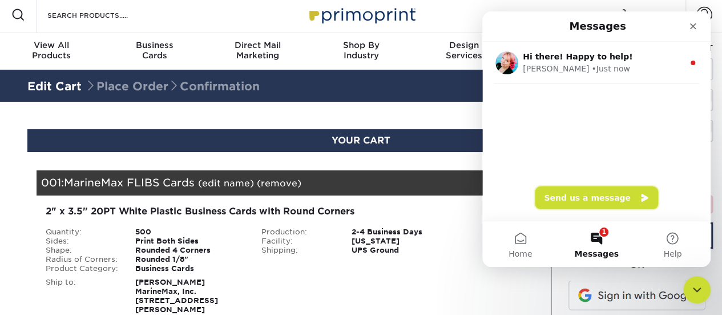
click at [601, 201] on button "Send us a message" at bounding box center [596, 197] width 123 height 23
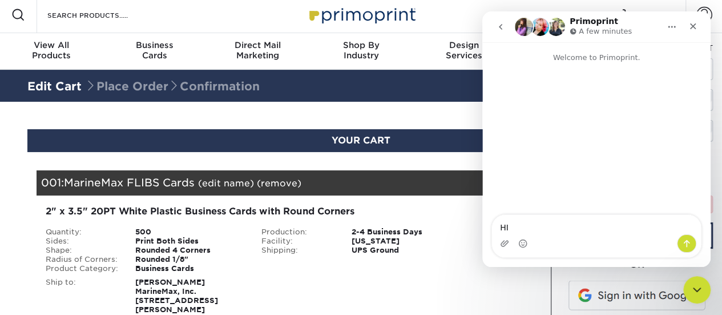
type textarea "HI"
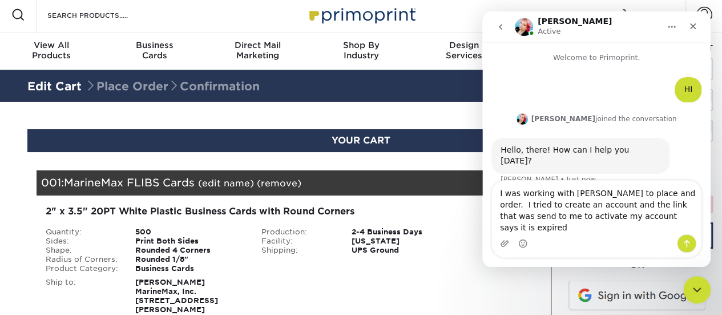
type textarea "I was working with Erica to place and order. I tried to create an account and t…"
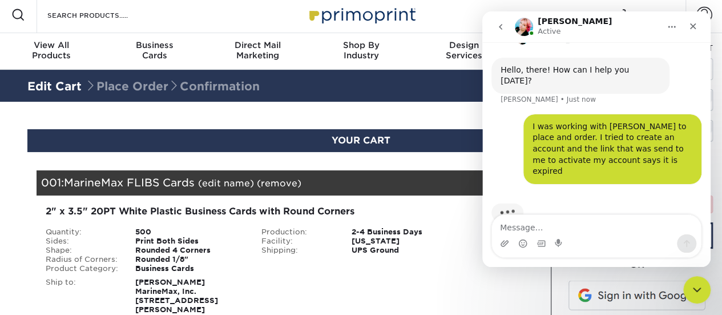
scroll to position [82, 0]
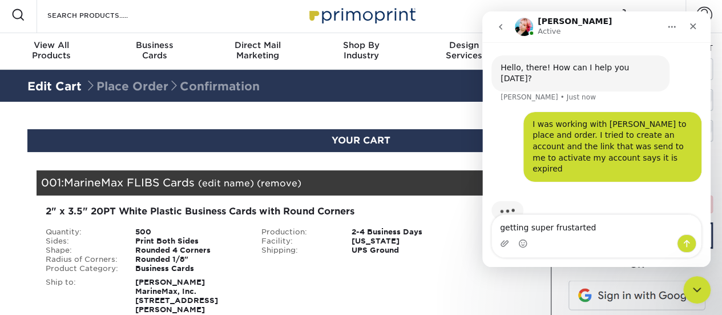
type textarea "getting super frustarted"
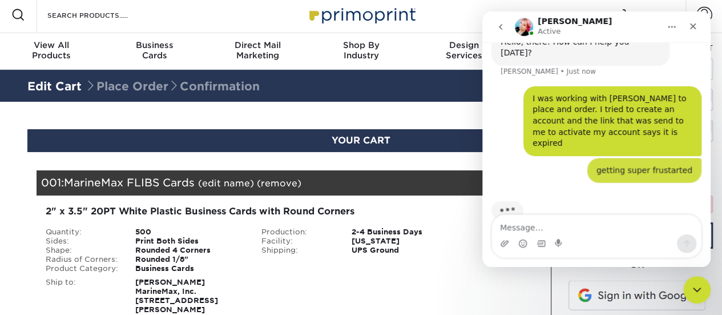
scroll to position [109, 0]
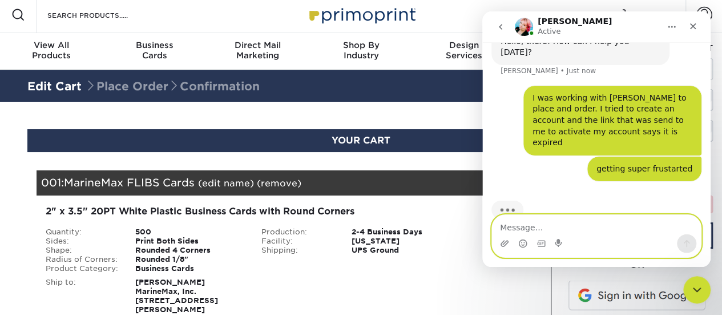
click at [574, 227] on textarea "Message…" at bounding box center [596, 224] width 209 height 19
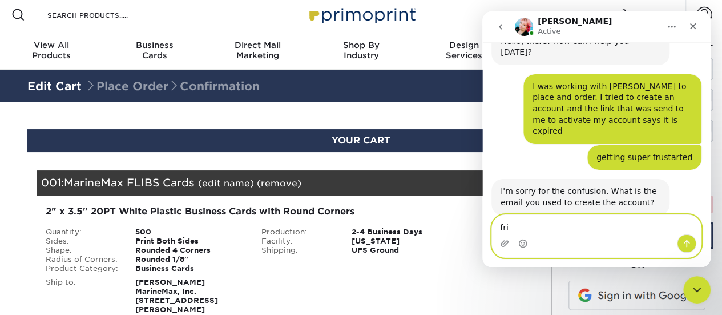
scroll to position [110, 0]
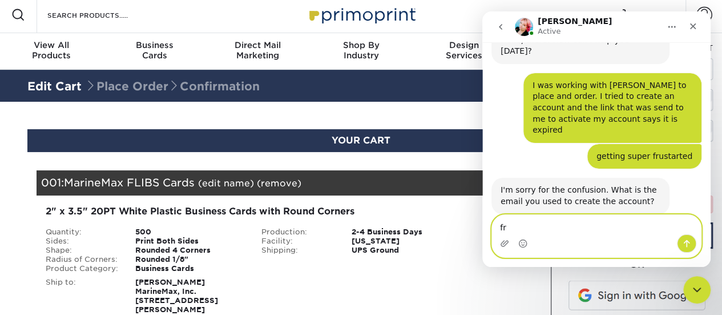
type textarea "f"
type textarea "mirtha.collin@marinemax.com"
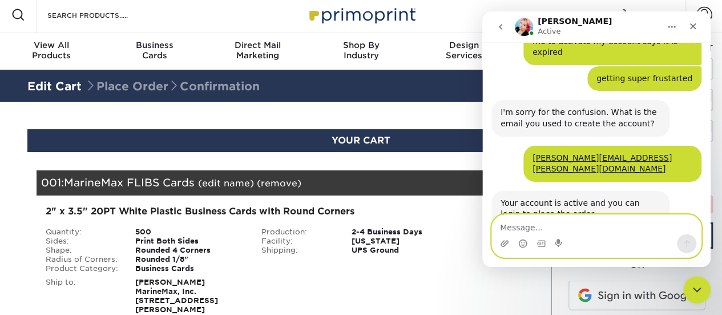
scroll to position [189, 0]
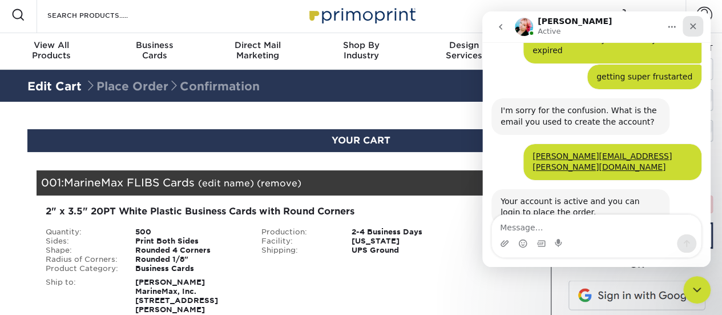
click at [691, 30] on icon "Close" at bounding box center [693, 26] width 9 height 9
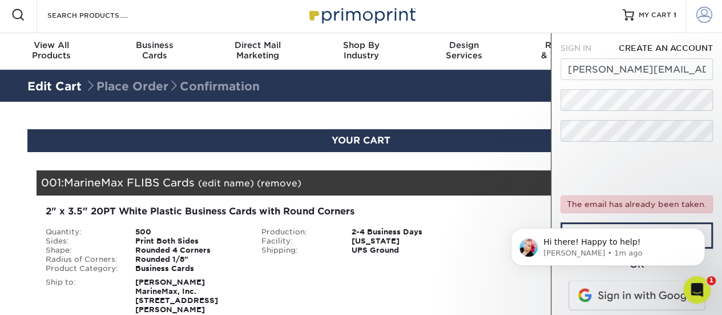
scroll to position [0, 0]
click at [700, 15] on span at bounding box center [705, 15] width 16 height 16
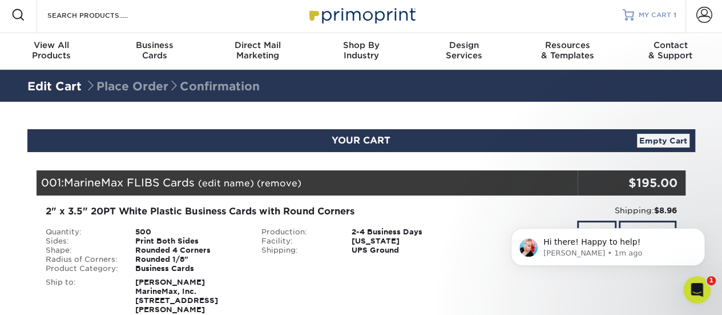
click at [646, 10] on span "MY CART" at bounding box center [655, 15] width 33 height 10
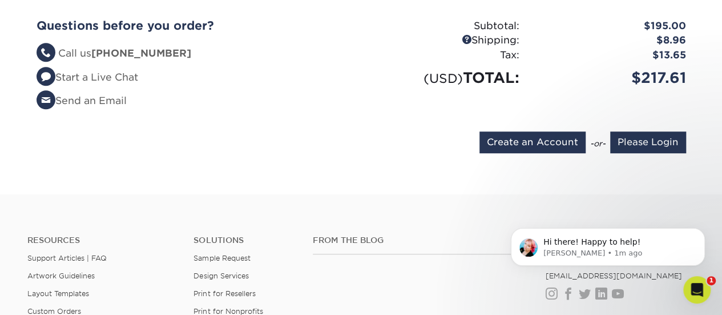
scroll to position [352, 0]
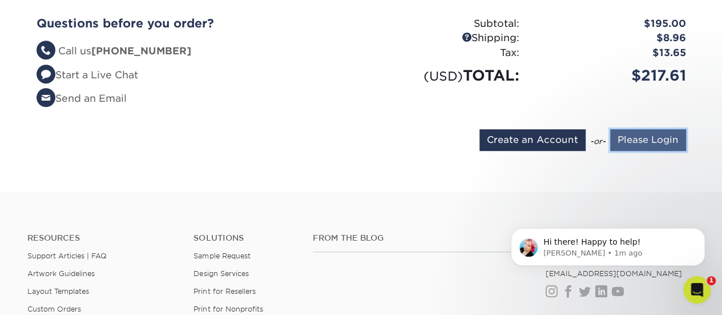
click at [647, 130] on input "Please Login" at bounding box center [648, 140] width 76 height 22
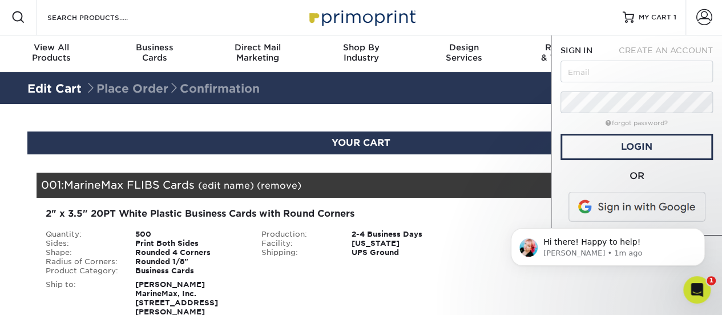
scroll to position [0, 0]
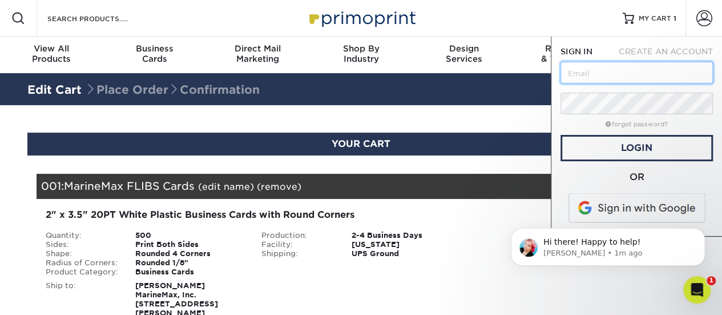
click at [634, 71] on input "text" at bounding box center [637, 73] width 152 height 22
type input "[PERSON_NAME][EMAIL_ADDRESS][PERSON_NAME][DOMAIN_NAME]"
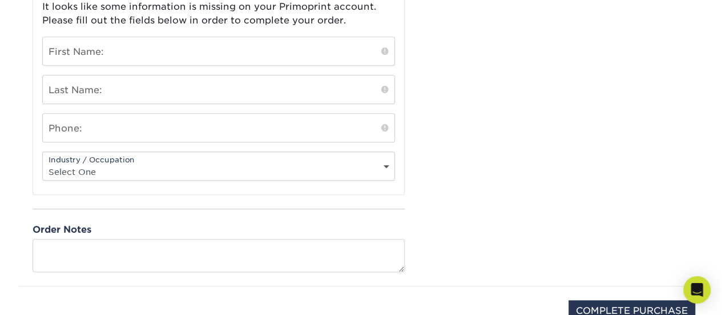
scroll to position [421, 0]
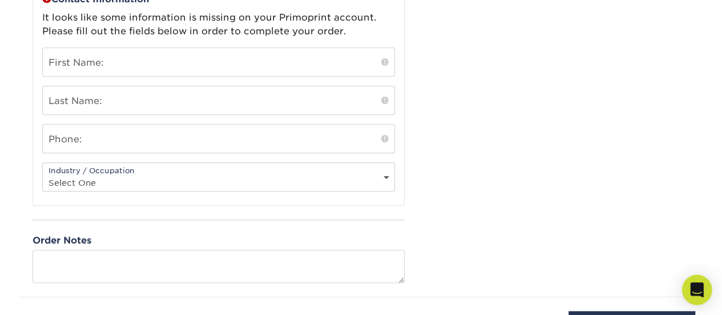
click at [693, 294] on icon "Open Intercom Messenger" at bounding box center [696, 289] width 13 height 15
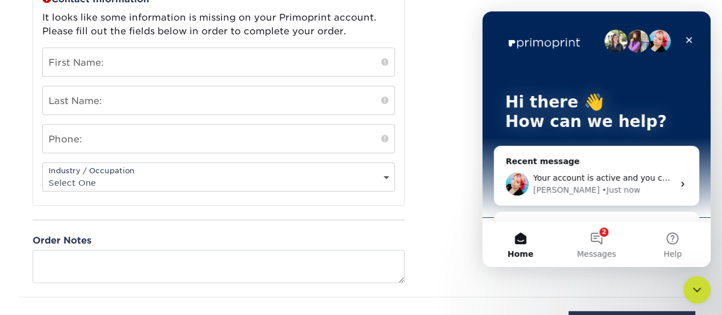
scroll to position [0, 0]
click at [601, 239] on button "2 Messages" at bounding box center [596, 244] width 76 height 46
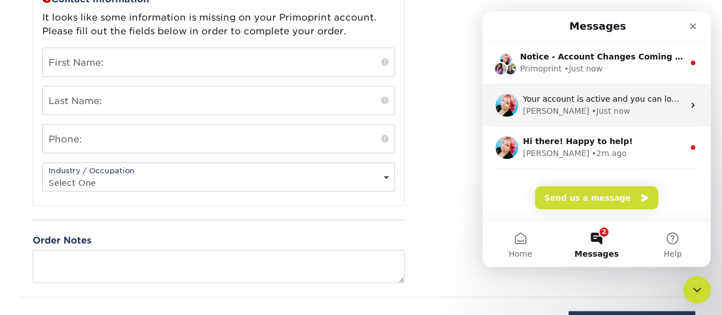
click at [582, 115] on div "Jenny • Just now" at bounding box center [603, 111] width 161 height 12
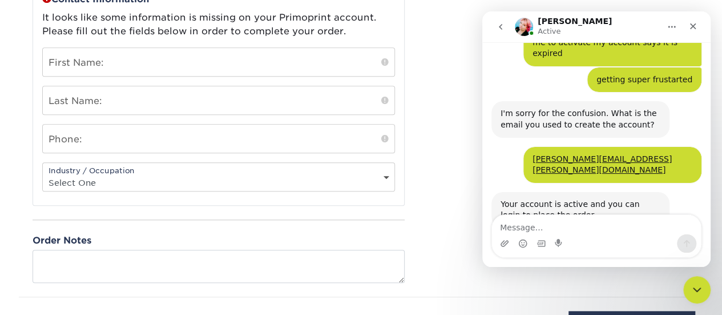
scroll to position [189, 0]
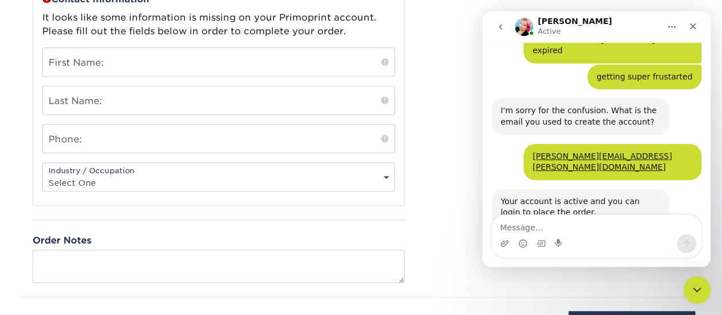
click at [585, 223] on textarea "Message…" at bounding box center [596, 224] width 209 height 19
type textarea "ok i am in thank you"
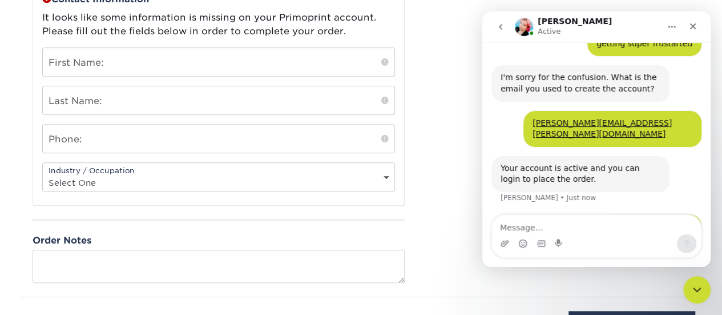
scroll to position [223, 0]
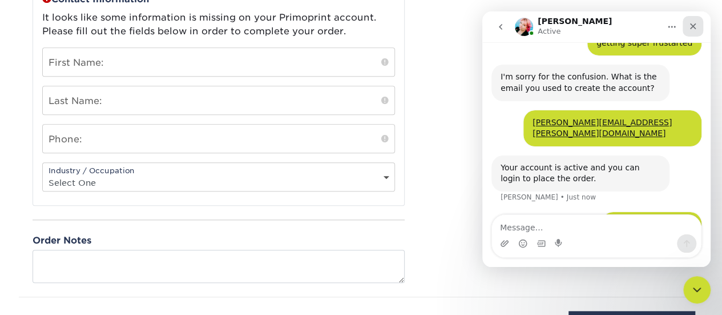
click at [693, 29] on icon "Close" at bounding box center [693, 26] width 9 height 9
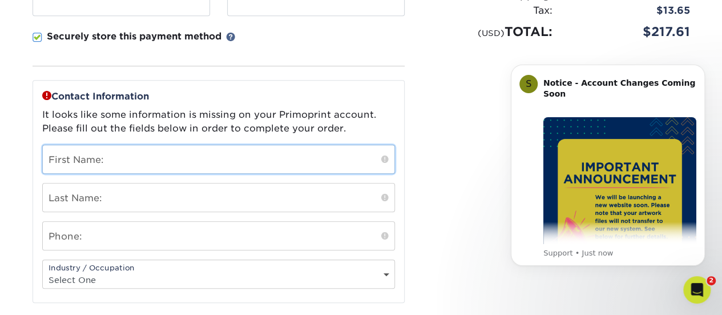
scroll to position [267, 0]
click at [263, 147] on input "text" at bounding box center [219, 159] width 352 height 28
type input "Mirtha"
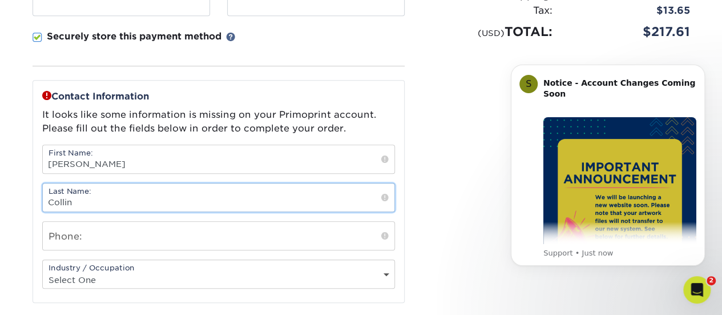
type input "Collin"
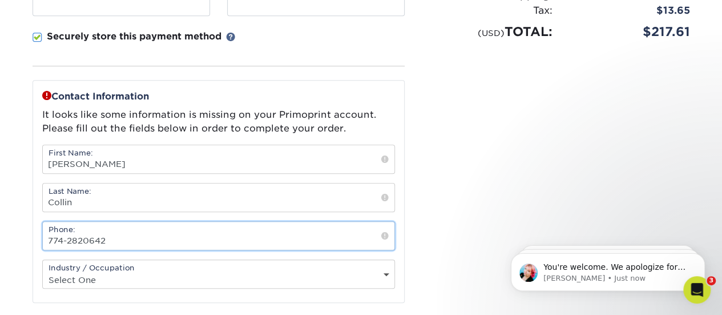
scroll to position [279, 0]
click at [86, 236] on input "774-2820642" at bounding box center [219, 236] width 352 height 28
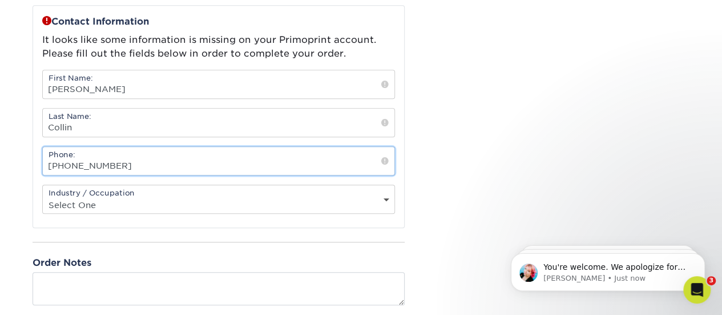
scroll to position [407, 0]
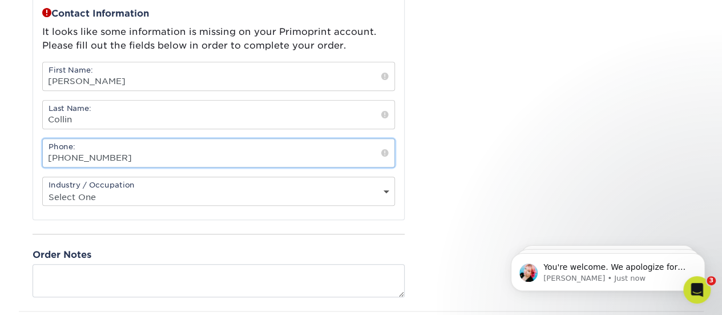
type input "774-282-0642"
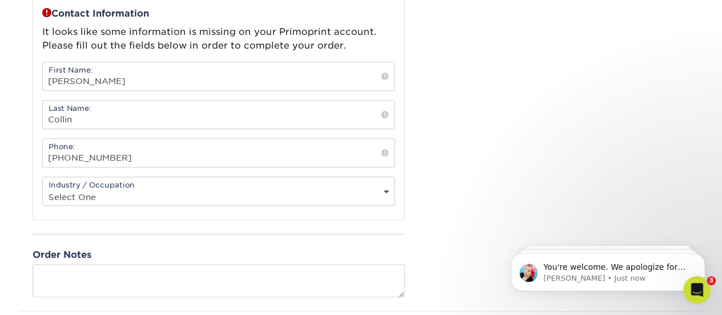
click at [294, 183] on div "Industry / Occupation Select One Administrative Executive Human Resources Const…" at bounding box center [218, 190] width 353 height 29
click at [388, 188] on select "Select One Administrative Executive Human Resources Construction Education Ente…" at bounding box center [219, 196] width 352 height 17
select select "6"
click at [43, 188] on select "Select One Administrative Executive Human Resources Construction Education Ente…" at bounding box center [219, 196] width 352 height 17
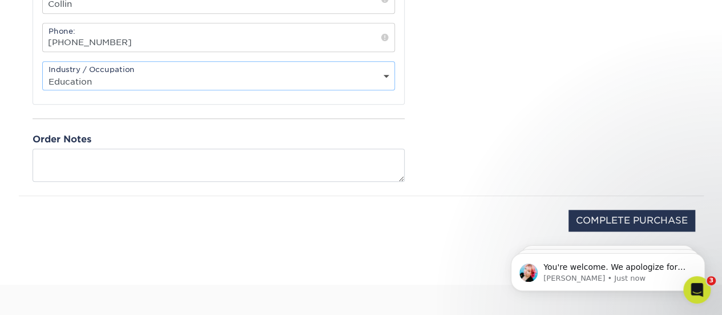
scroll to position [530, 0]
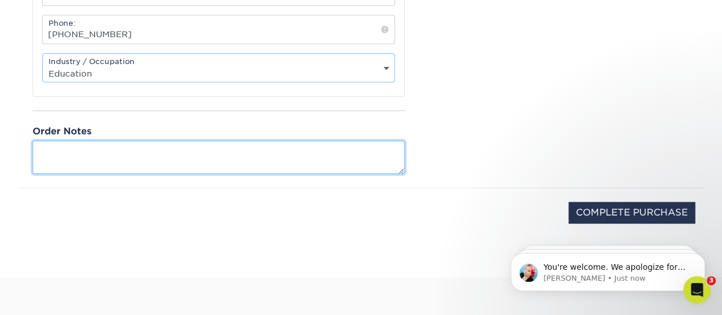
click at [370, 152] on textarea at bounding box center [219, 156] width 372 height 33
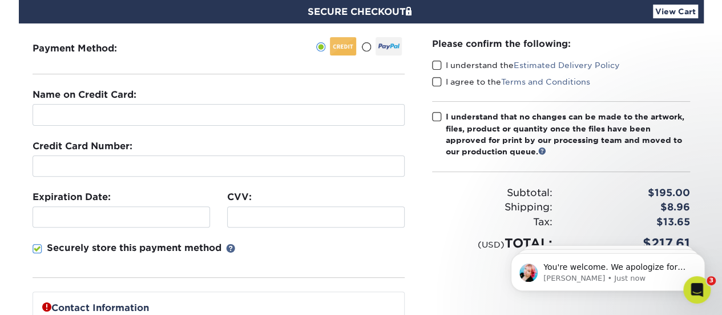
scroll to position [0, 0]
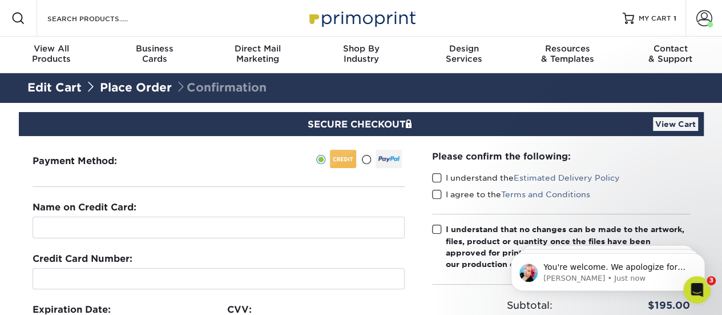
type textarea "EPS files will be emailed. These need to be delivered to Building A, 3rd Floor"
click at [58, 85] on link "Edit Cart" at bounding box center [54, 88] width 54 height 14
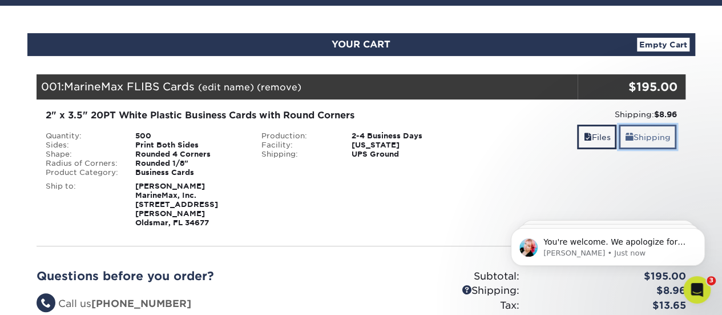
click at [637, 138] on link "Shipping" at bounding box center [648, 136] width 58 height 25
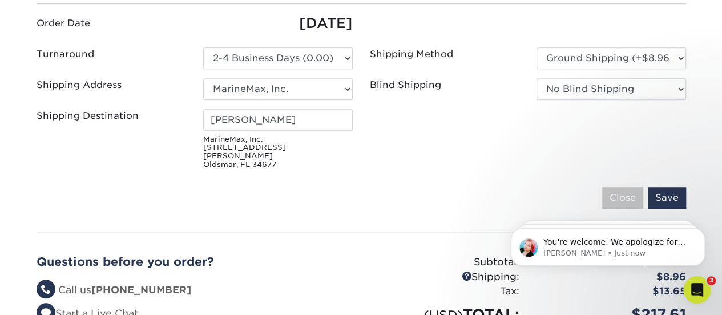
scroll to position [342, 0]
click at [268, 135] on small "MarineMax, Inc. [STREET_ADDRESS][PERSON_NAME]" at bounding box center [278, 152] width 150 height 34
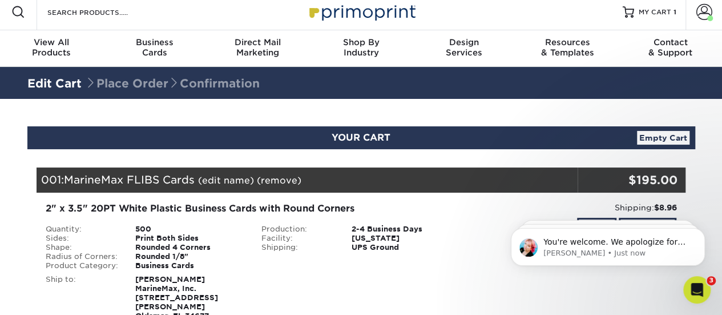
scroll to position [0, 0]
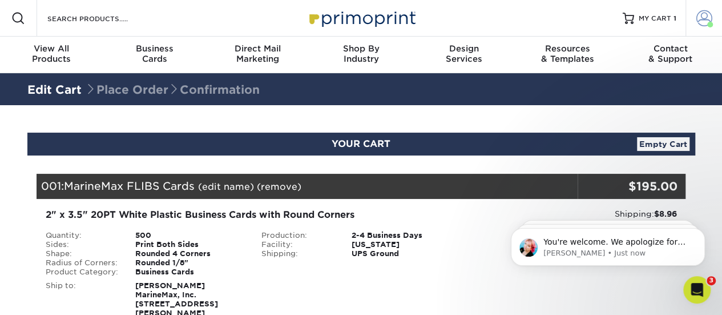
click at [705, 17] on span at bounding box center [705, 18] width 16 height 16
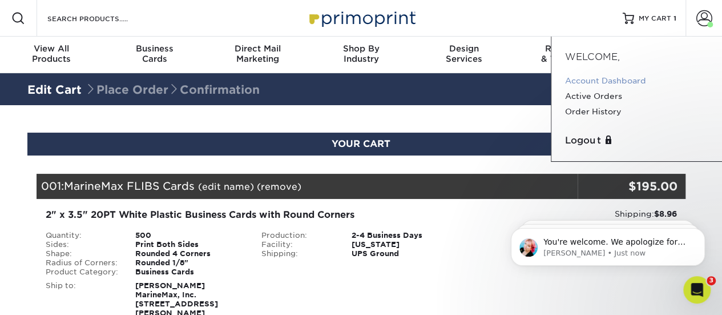
click at [594, 82] on link "Account Dashboard" at bounding box center [636, 80] width 143 height 15
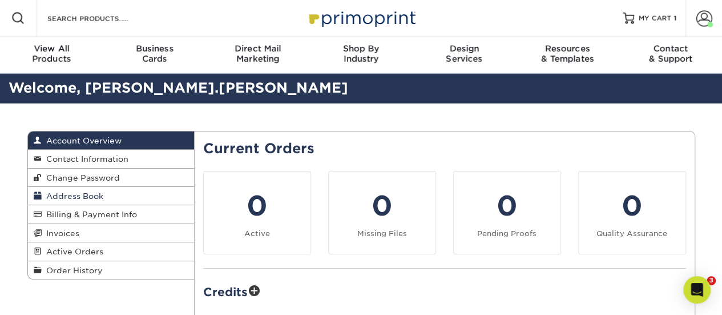
click at [72, 194] on span "Address Book" at bounding box center [73, 195] width 62 height 9
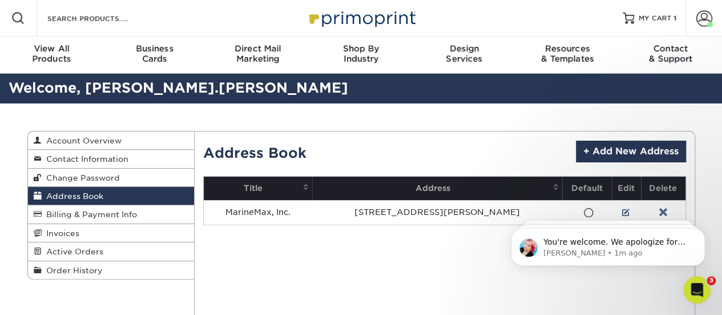
click at [612, 210] on body "You're welcome. We apologize for the frustration, [PERSON_NAME]. We're here unt…" at bounding box center [608, 243] width 219 height 71
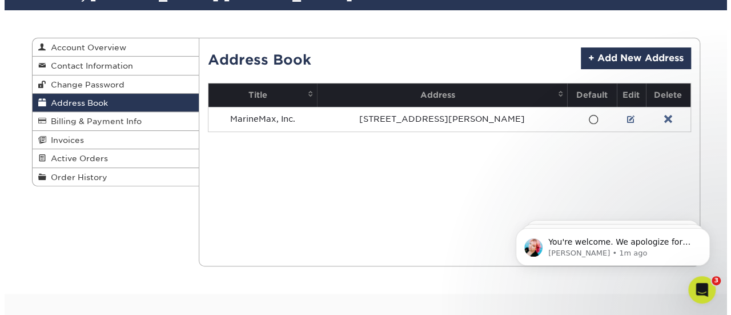
scroll to position [109, 0]
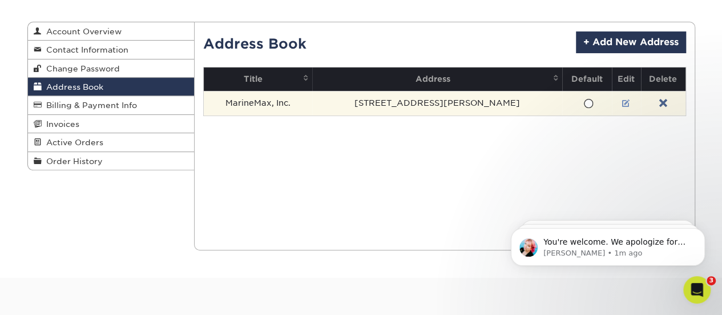
click at [622, 102] on link at bounding box center [626, 103] width 8 height 9
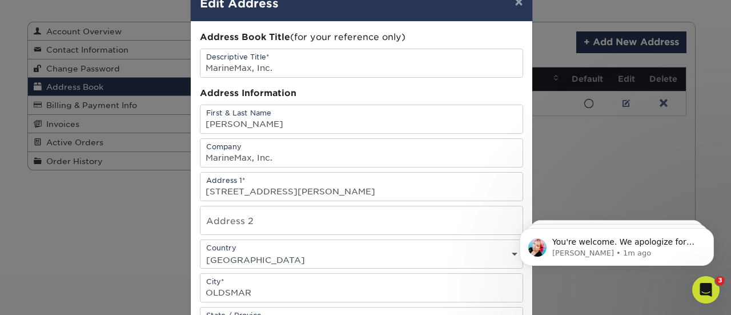
scroll to position [31, 0]
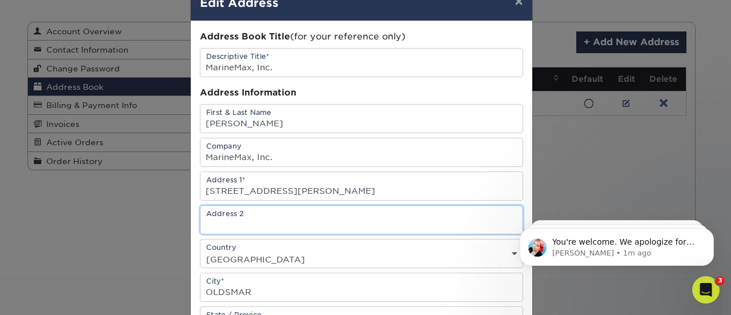
click at [338, 219] on input "text" at bounding box center [361, 220] width 322 height 28
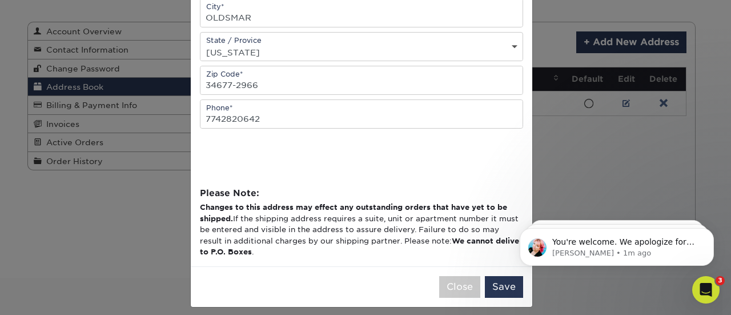
scroll to position [309, 0]
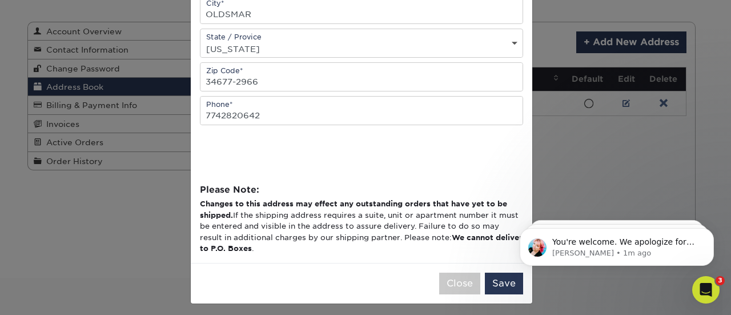
type input "Building A, 3rd Floor"
click at [501, 272] on button "Save" at bounding box center [504, 283] width 38 height 22
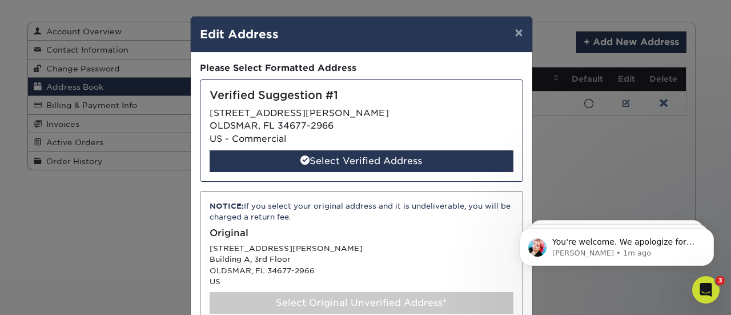
click at [501, 270] on div "NOTICE: If you select your original address and it is undeliverable, you will b…" at bounding box center [361, 257] width 323 height 132
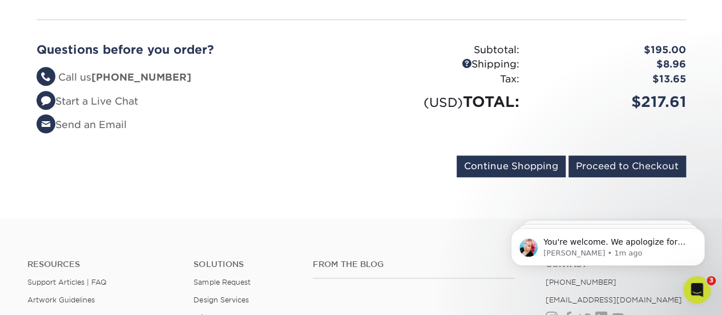
scroll to position [336, 0]
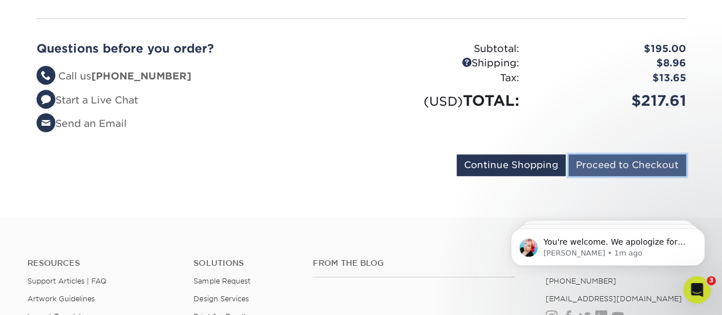
click at [657, 154] on input "Proceed to Checkout" at bounding box center [628, 165] width 118 height 22
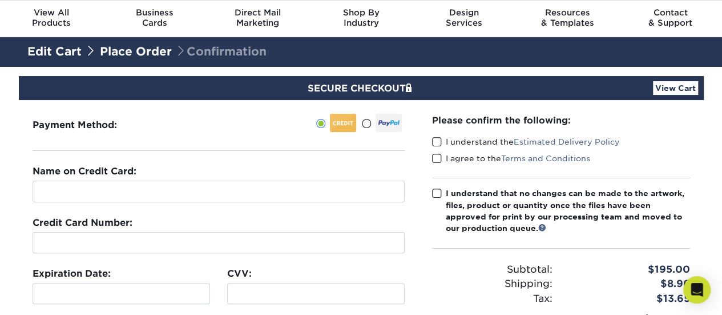
scroll to position [37, 0]
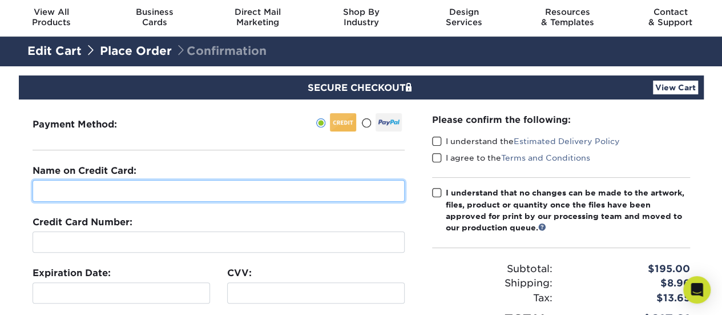
click at [216, 194] on input "text" at bounding box center [219, 191] width 372 height 22
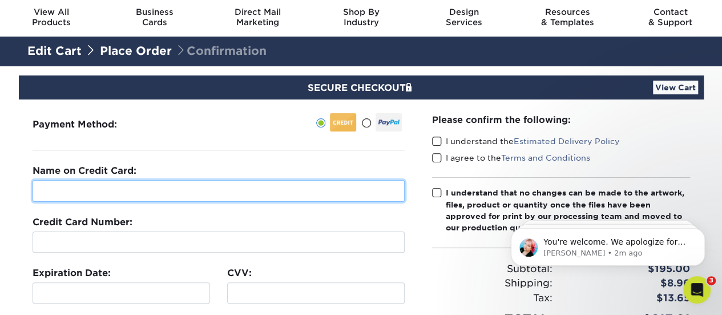
scroll to position [0, 0]
type input "[PERSON_NAME]"
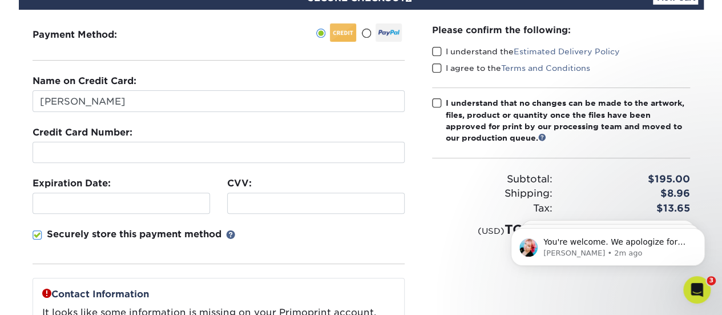
scroll to position [134, 0]
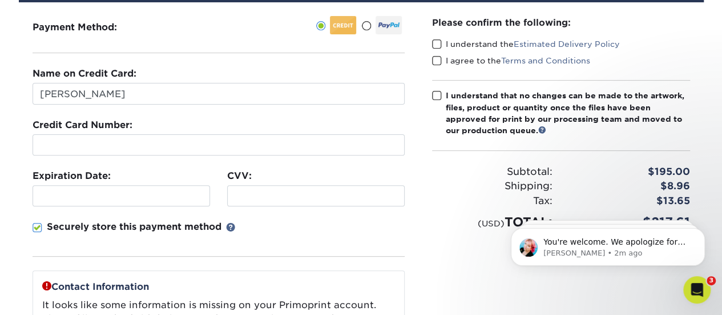
click at [230, 194] on div at bounding box center [316, 195] width 178 height 21
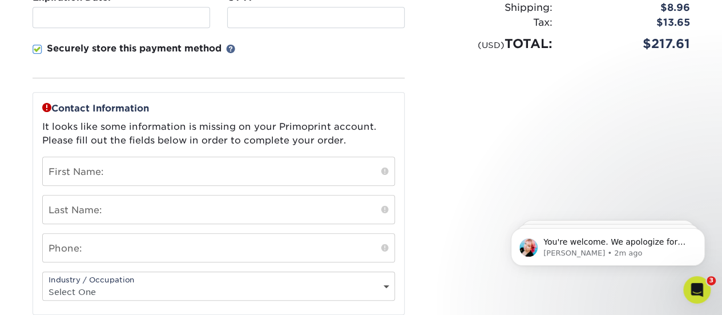
scroll to position [313, 0]
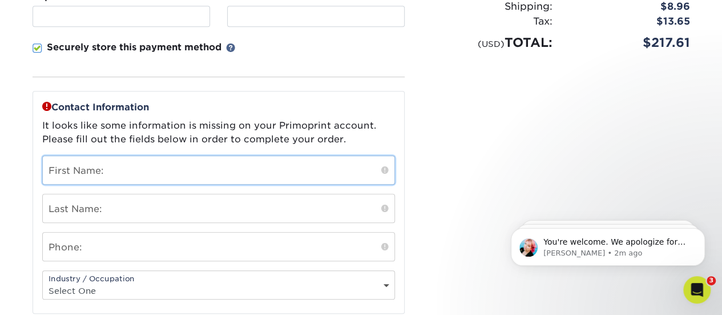
click at [226, 167] on input "text" at bounding box center [219, 170] width 352 height 28
type input "[PERSON_NAME]"
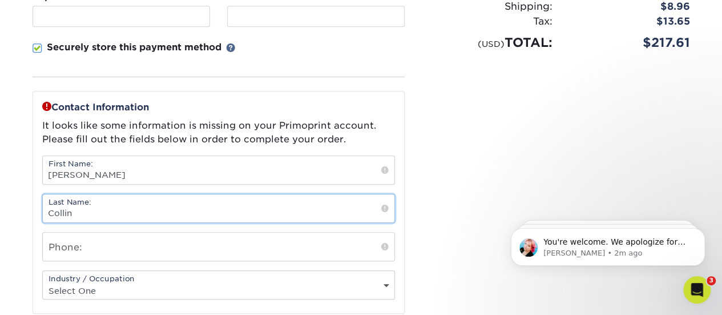
type input "Collin"
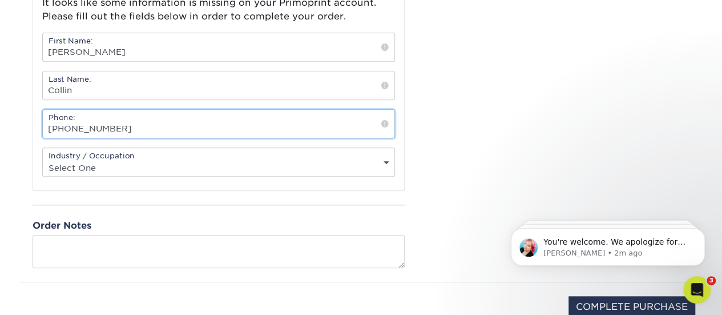
scroll to position [442, 0]
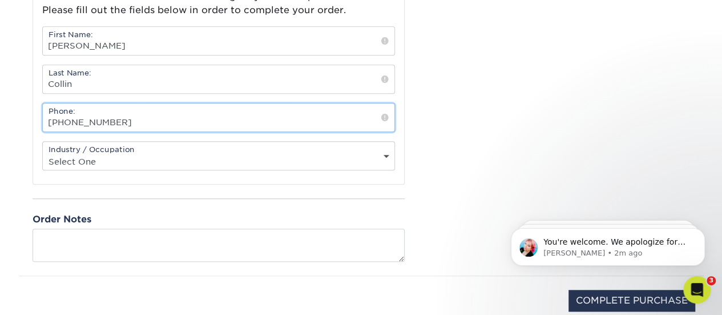
type input "774-282-0642"
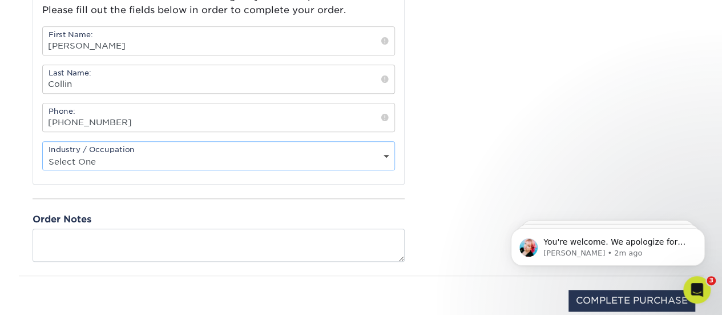
click at [215, 153] on select "Select One Administrative Executive Human Resources Construction Education Ente…" at bounding box center [219, 161] width 352 height 17
select select "6"
click at [43, 153] on select "Select One Administrative Executive Human Resources Construction Education Ente…" at bounding box center [219, 161] width 352 height 17
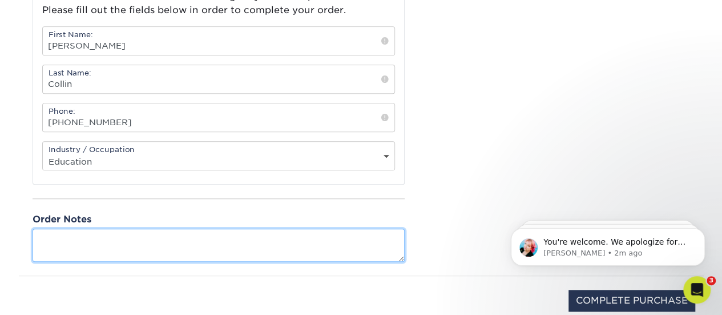
click at [206, 238] on textarea at bounding box center [219, 244] width 372 height 33
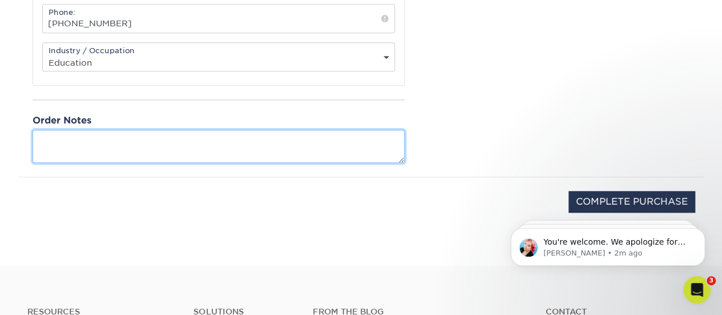
scroll to position [541, 0]
type textarea "F"
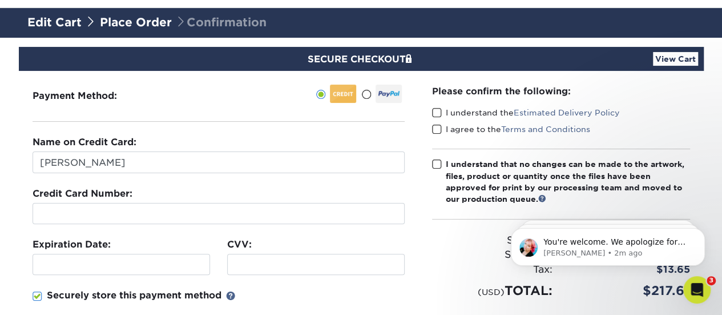
scroll to position [65, 0]
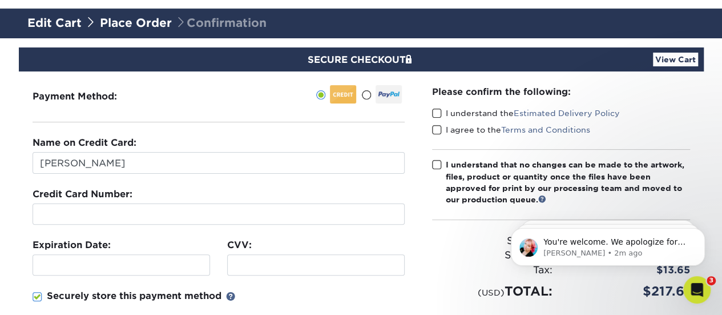
type textarea "EPS files will be emailed."
click at [434, 114] on span at bounding box center [437, 113] width 10 height 11
click at [0, 0] on input "I understand the Estimated Delivery Policy" at bounding box center [0, 0] width 0 height 0
click at [438, 131] on span at bounding box center [437, 129] width 10 height 11
click at [0, 0] on input "I agree to the Terms and Conditions" at bounding box center [0, 0] width 0 height 0
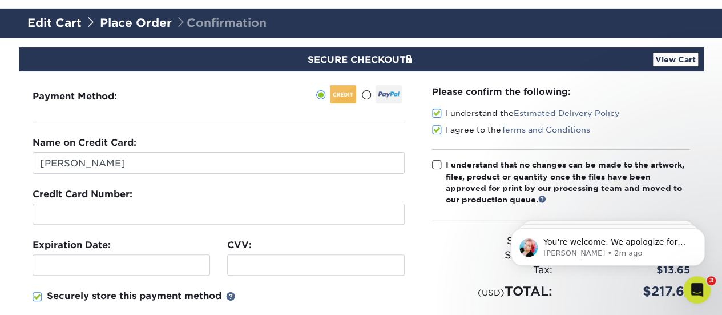
click at [439, 165] on span at bounding box center [437, 164] width 10 height 11
click at [0, 0] on input "I understand that no changes can be made to the artwork, files, product or quan…" at bounding box center [0, 0] width 0 height 0
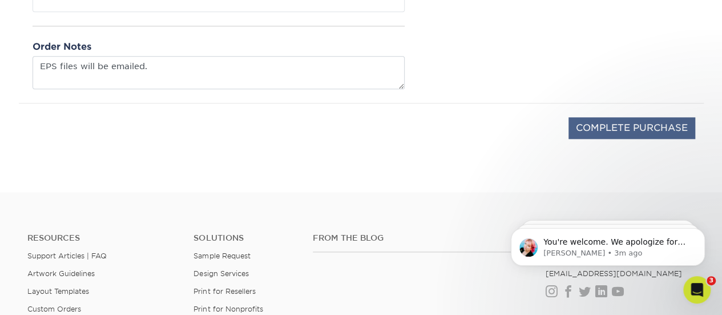
scroll to position [616, 0]
click at [618, 122] on input "COMPLETE PURCHASE" at bounding box center [632, 127] width 127 height 22
type input "PROCESSING, PLEASE WAIT..."
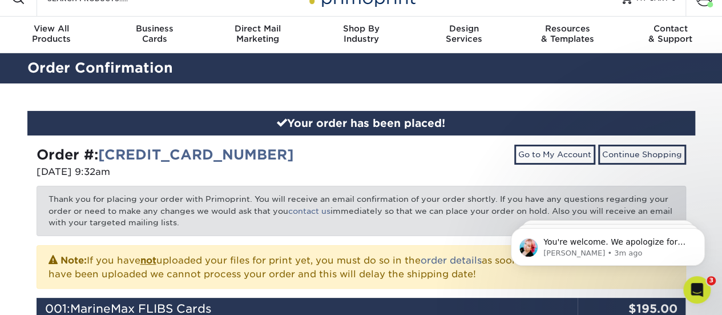
scroll to position [19, 0]
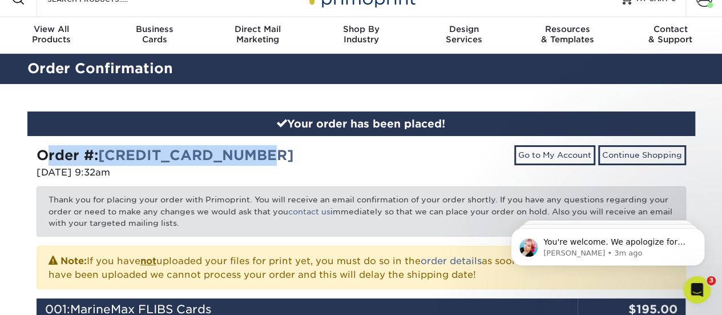
drag, startPoint x: 148, startPoint y: 136, endPoint x: 24, endPoint y: 153, distance: 125.6
copy strong "Order #: 251014-93216-10309"
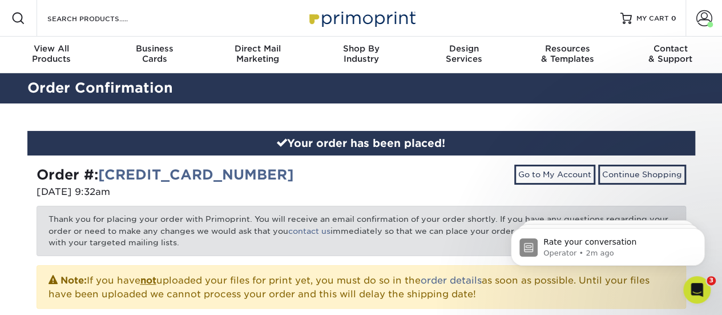
click at [15, 18] on span at bounding box center [18, 18] width 14 height 14
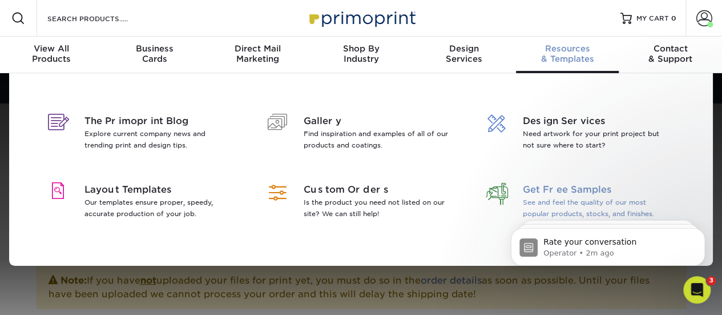
click at [553, 190] on span "Get Free Samples" at bounding box center [597, 190] width 148 height 14
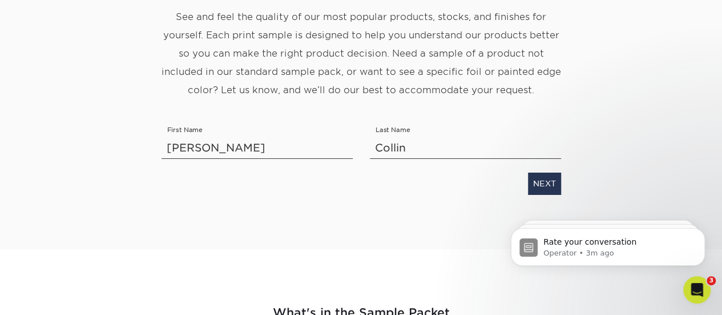
scroll to position [187, 0]
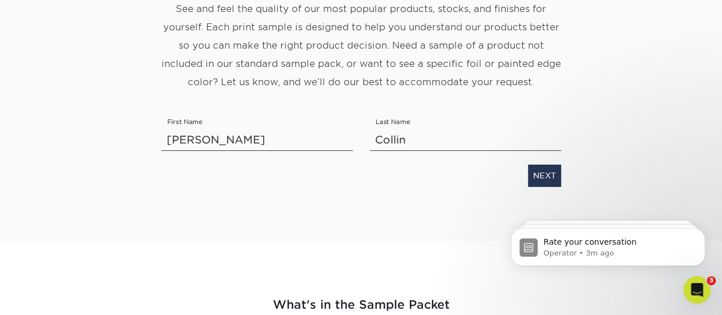
click at [524, 154] on div "Get Your Free Sample Pack See and feel the quality of our most popular products…" at bounding box center [361, 69] width 417 height 234
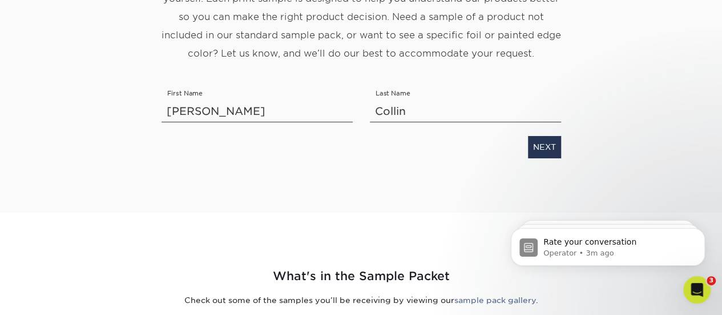
scroll to position [218, 0]
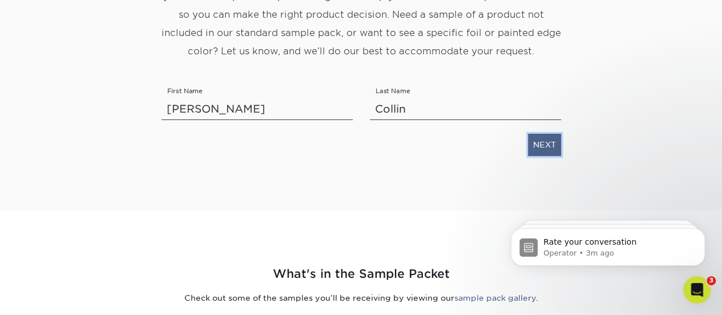
click at [545, 148] on link "NEXT" at bounding box center [544, 145] width 33 height 22
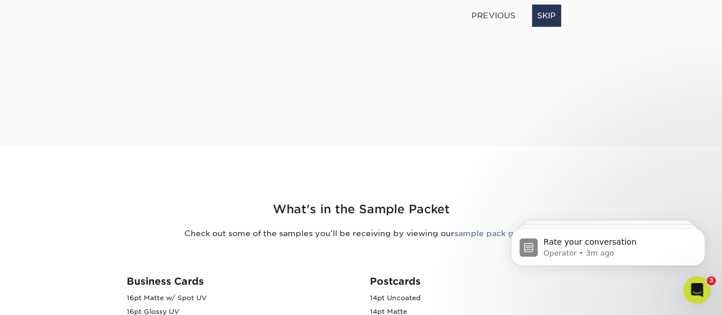
scroll to position [96, 0]
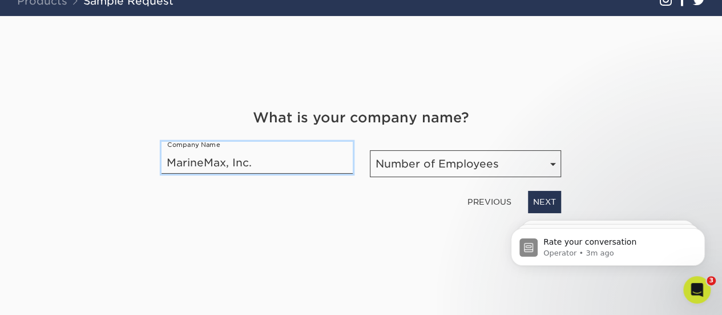
type input "MarineMax, Inc."
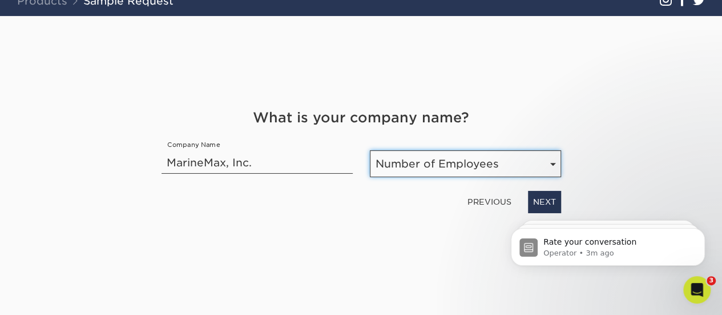
click at [505, 163] on select "Number of Employees Self-employed 1-10 employees 11-50 employees 51-200 employe…" at bounding box center [465, 163] width 191 height 27
select select "1001-5000"
click at [370, 150] on select "Number of Employees Self-employed 1-10 employees 11-50 employees 51-200 employe…" at bounding box center [465, 163] width 191 height 27
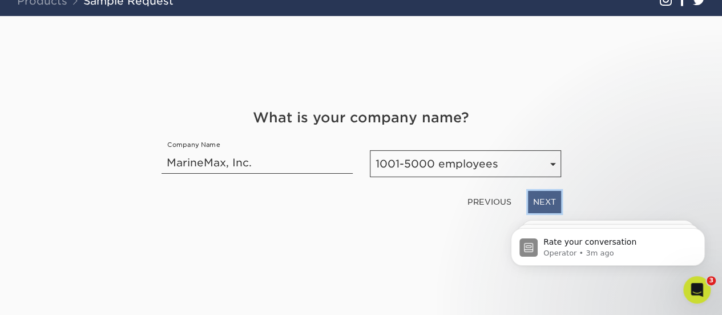
click at [543, 203] on link "NEXT" at bounding box center [544, 202] width 33 height 22
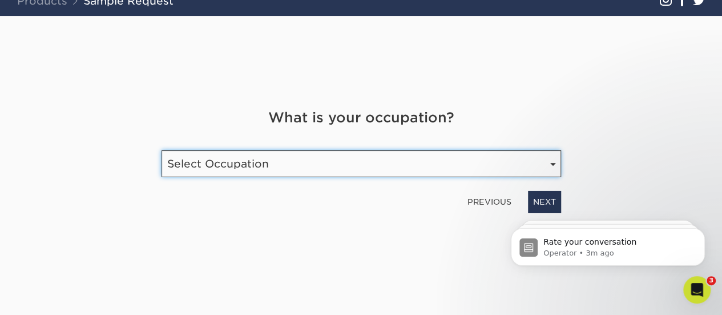
click at [543, 166] on select "Select Occupation Agency Automotive Blogger Cleaning Services Construction Educ…" at bounding box center [362, 163] width 400 height 27
select select "Education"
click at [162, 150] on select "Select Occupation Agency Automotive Blogger Cleaning Services Construction Educ…" at bounding box center [362, 163] width 400 height 27
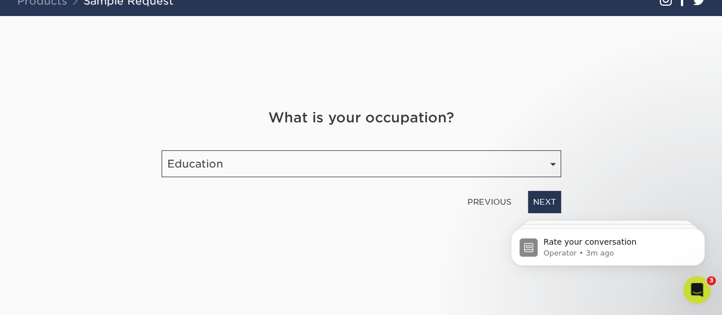
click at [534, 204] on html "Rate your conversation Operator • 3m ago S Notice - Account Changes Coming Soon…" at bounding box center [608, 244] width 228 height 80
click at [544, 201] on link "NEXT" at bounding box center [544, 202] width 33 height 22
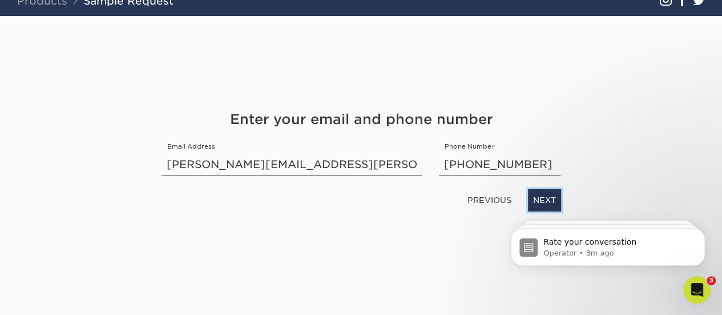
click at [544, 201] on link "NEXT" at bounding box center [544, 200] width 33 height 22
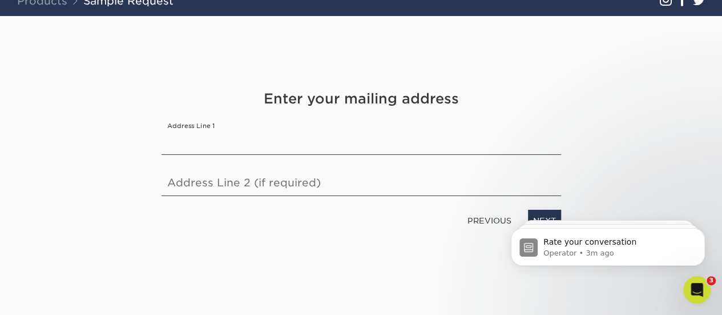
click at [544, 201] on div "Enter your mailing address Address Line 1 Address Line 2 (if required) PREVIOUS…" at bounding box center [361, 160] width 417 height 143
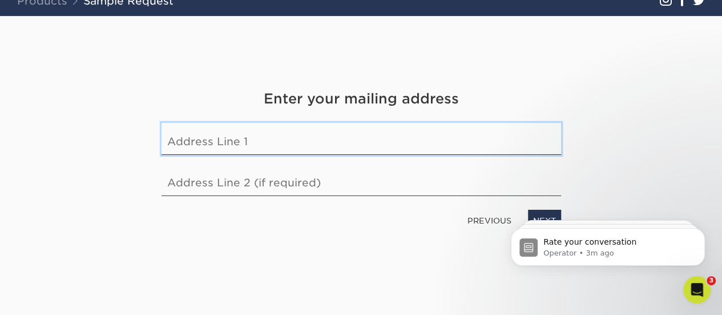
click at [341, 139] on input "text" at bounding box center [362, 139] width 400 height 32
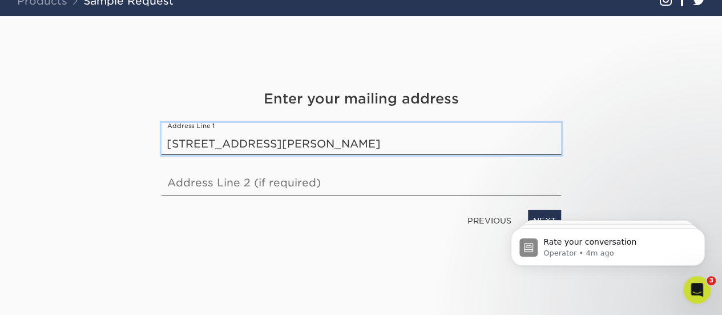
type input "501 Brooker Creek Boulevard"
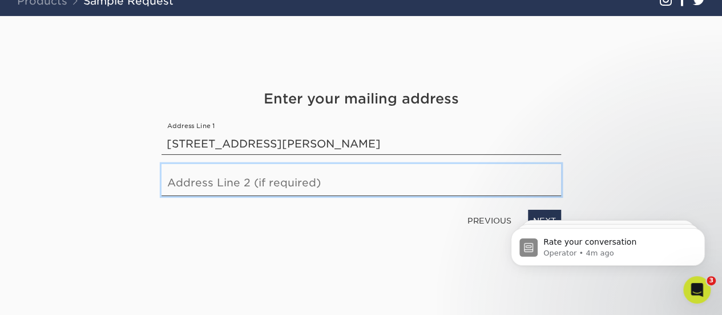
click at [331, 181] on input "text" at bounding box center [362, 180] width 400 height 32
type input "Building A, 3rd Floor"
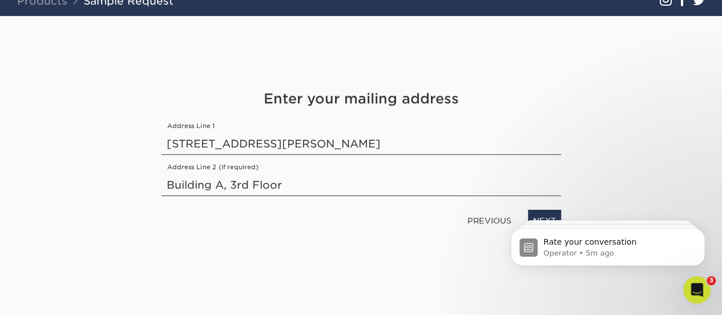
click at [532, 217] on body "Rate your conversation Operator • 5m ago S Notice - Account Changes Coming Soon…" at bounding box center [608, 243] width 219 height 71
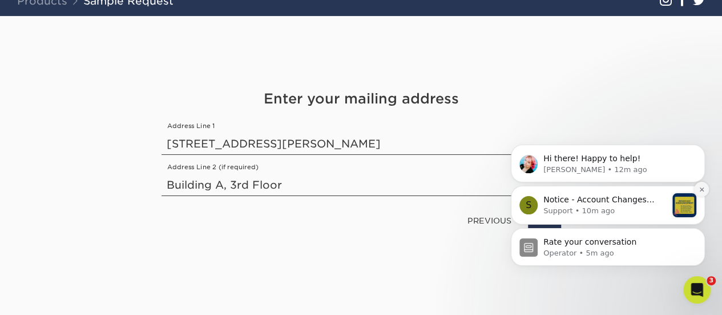
click at [705, 192] on button "Dismiss notification" at bounding box center [701, 189] width 15 height 15
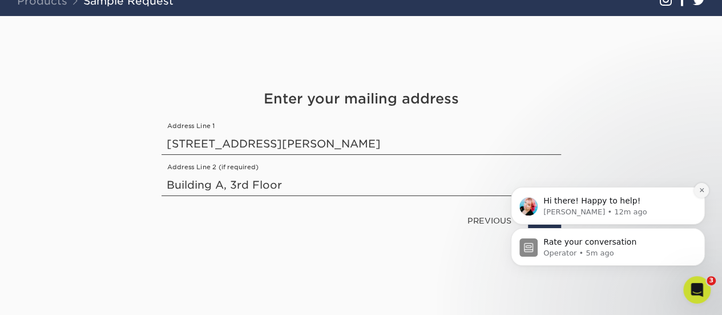
drag, startPoint x: 705, startPoint y: 231, endPoint x: 705, endPoint y: 192, distance: 38.3
click at [705, 192] on icon "Dismiss notification" at bounding box center [702, 190] width 6 height 6
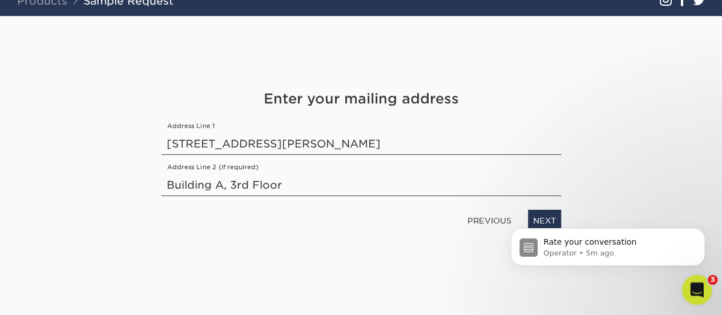
click at [706, 293] on div "Open Intercom Messenger" at bounding box center [696, 288] width 38 height 38
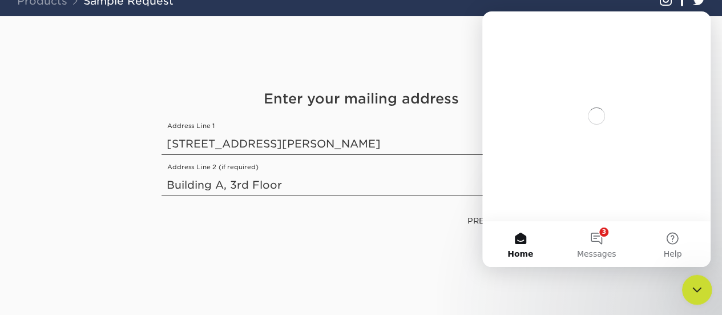
scroll to position [0, 0]
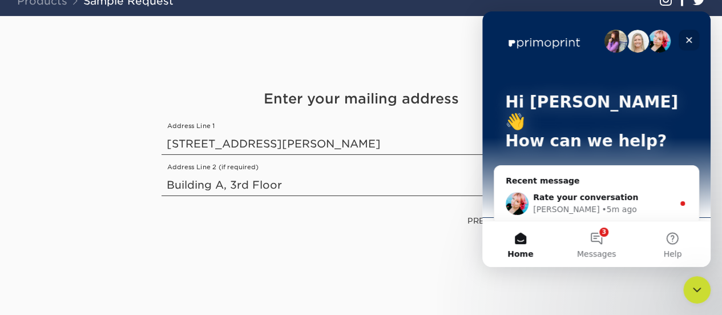
click at [692, 36] on icon "Close" at bounding box center [689, 39] width 9 height 9
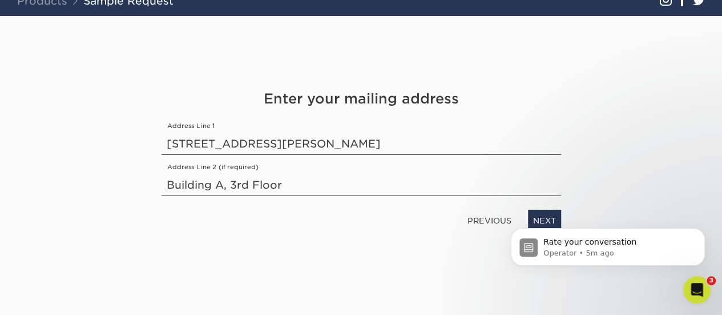
click at [536, 216] on body "Rate your conversation Operator • 5m ago" at bounding box center [608, 243] width 219 height 71
click at [539, 216] on body "Rate your conversation Operator • 5m ago" at bounding box center [608, 243] width 219 height 71
click at [699, 287] on icon "Open Intercom Messenger" at bounding box center [695, 288] width 19 height 19
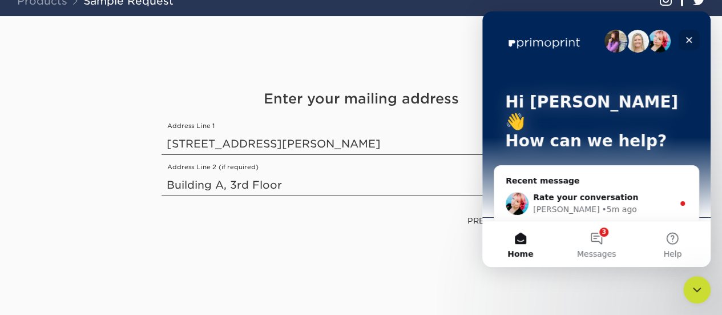
click at [688, 39] on icon "Close" at bounding box center [689, 40] width 6 height 6
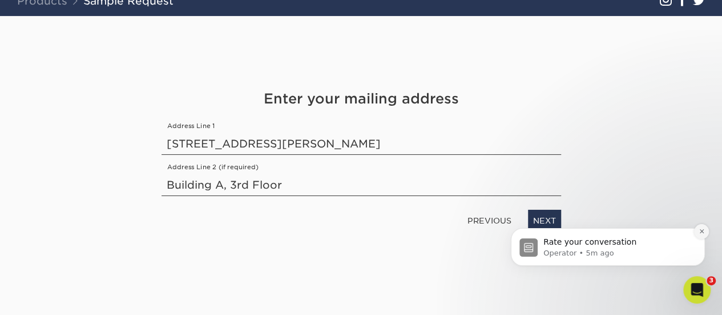
click at [703, 234] on icon "Dismiss notification" at bounding box center [702, 231] width 6 height 6
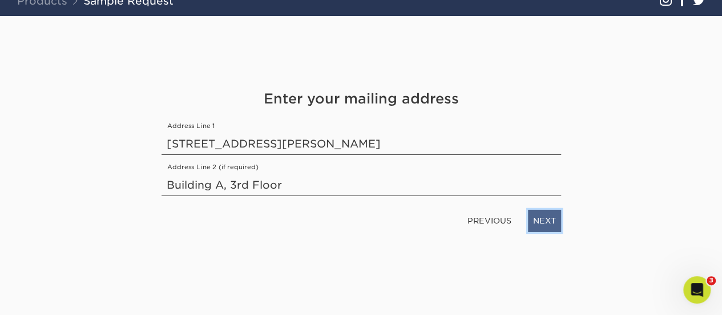
click at [543, 223] on link "NEXT" at bounding box center [544, 221] width 33 height 22
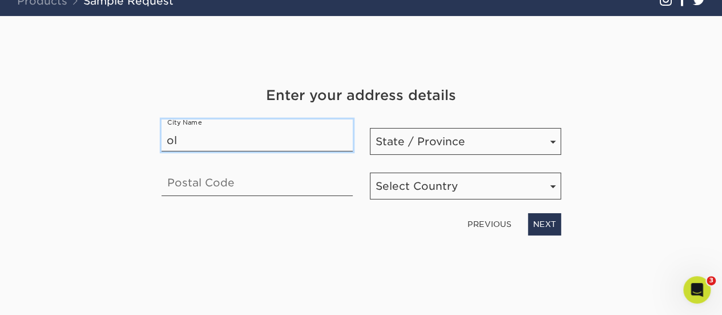
type input "o"
type input "Oldsmar"
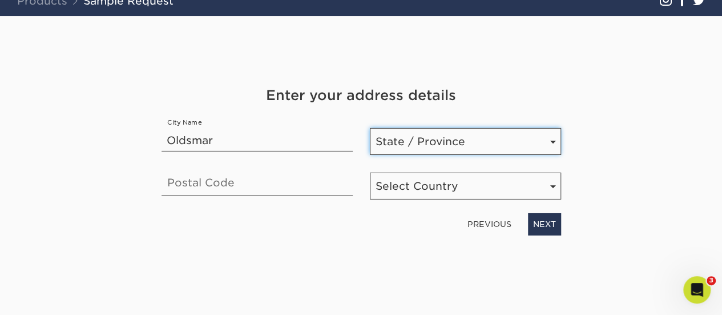
select select "FL"
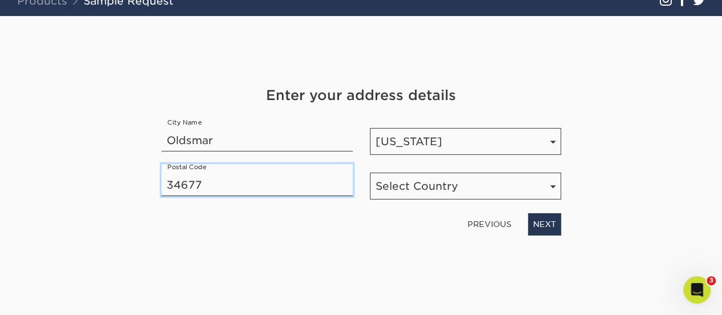
type input "34677"
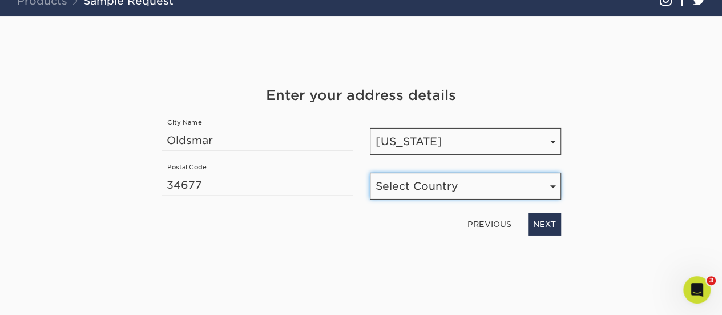
click at [465, 182] on select "Select Country United States Canada" at bounding box center [465, 185] width 191 height 27
select select "US"
click at [370, 172] on select "Select Country United States Canada" at bounding box center [465, 185] width 191 height 27
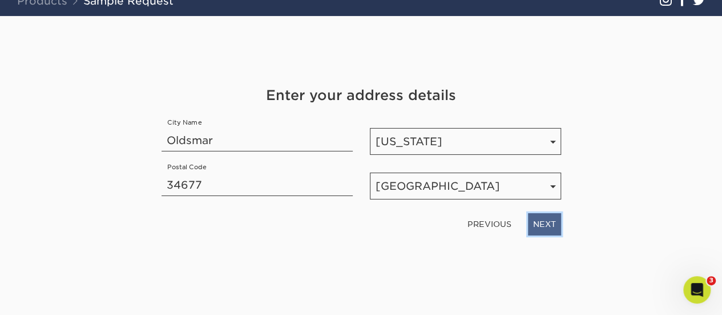
click at [543, 227] on link "NEXT" at bounding box center [544, 224] width 33 height 22
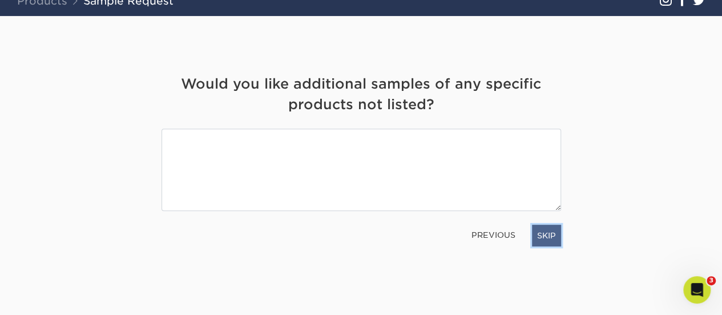
click at [540, 231] on link "SKIP" at bounding box center [546, 235] width 29 height 22
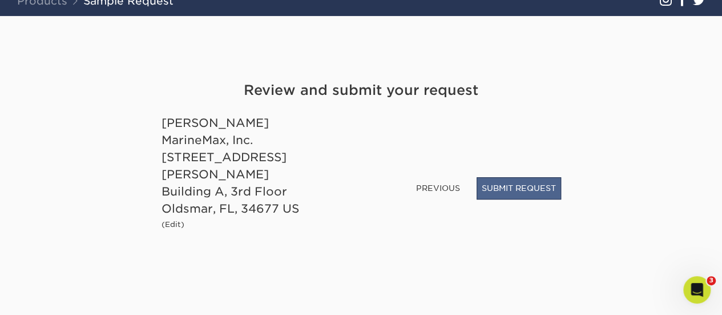
click at [509, 196] on button "SUBMIT REQUEST" at bounding box center [519, 188] width 85 height 22
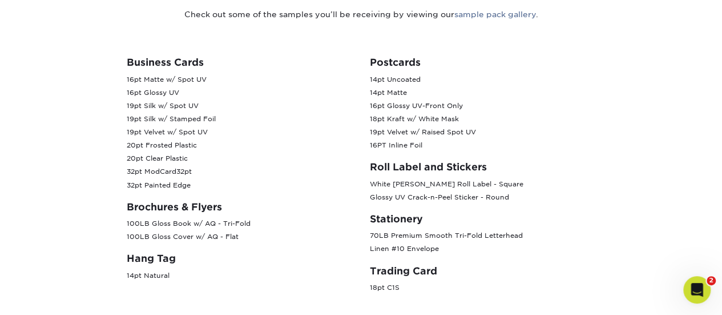
scroll to position [446, 0]
